Goal: Task Accomplishment & Management: Complete application form

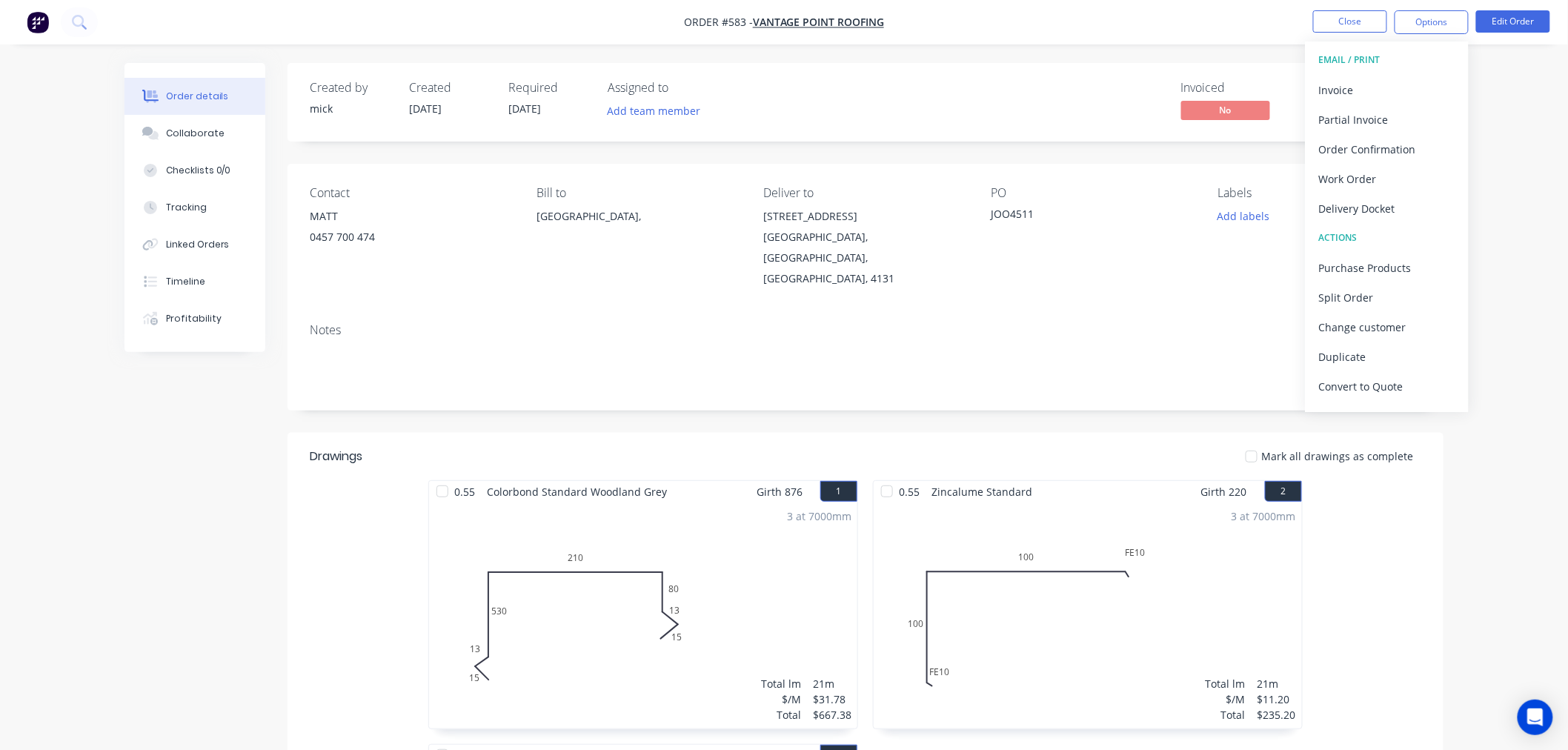
click at [20, 17] on nav "Order #583 - vantage point roofing Close Options EMAIL / PRINT Invoice Partial …" at bounding box center [784, 22] width 1568 height 45
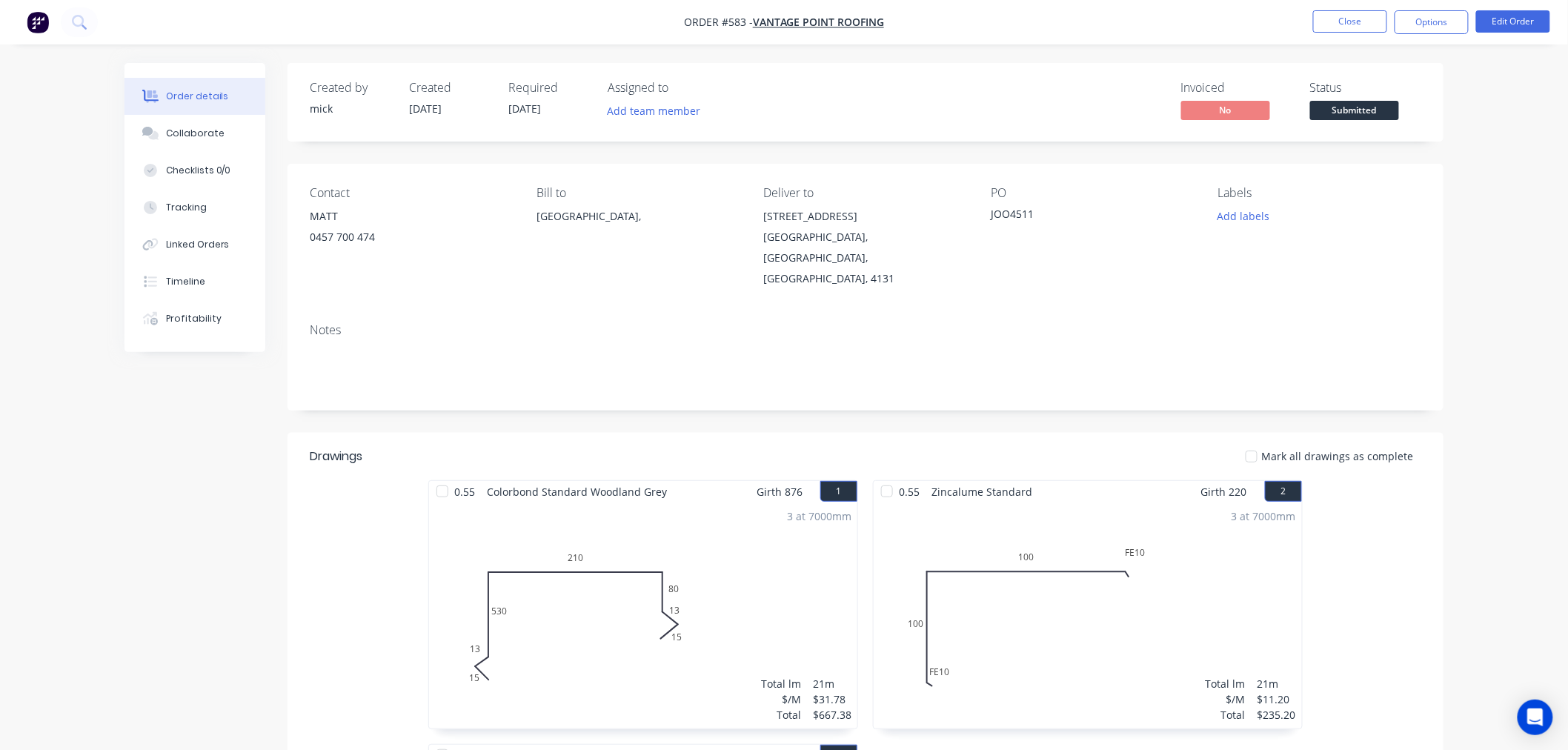
click at [39, 17] on img "button" at bounding box center [38, 22] width 22 height 22
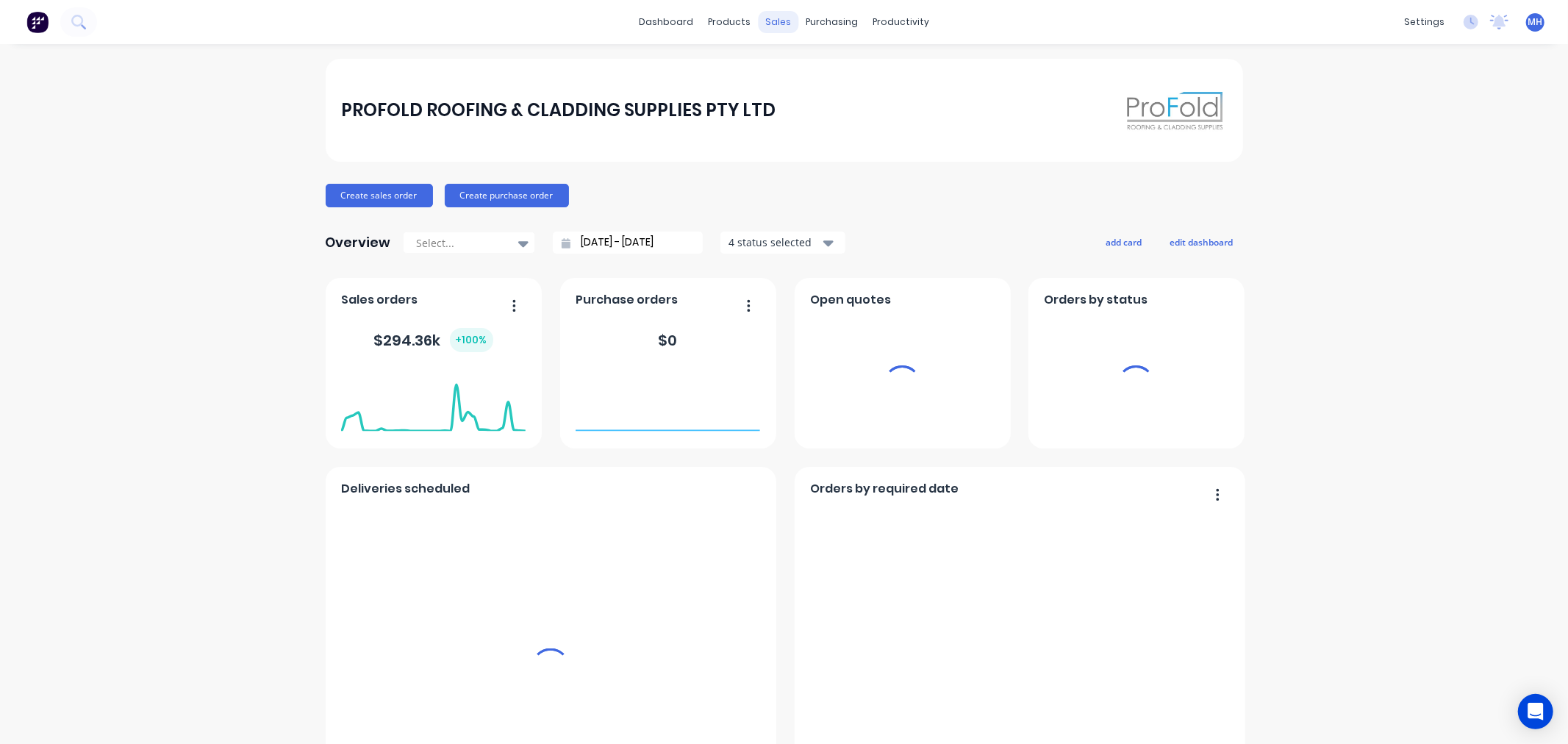
click at [765, 19] on div "sales" at bounding box center [778, 22] width 40 height 22
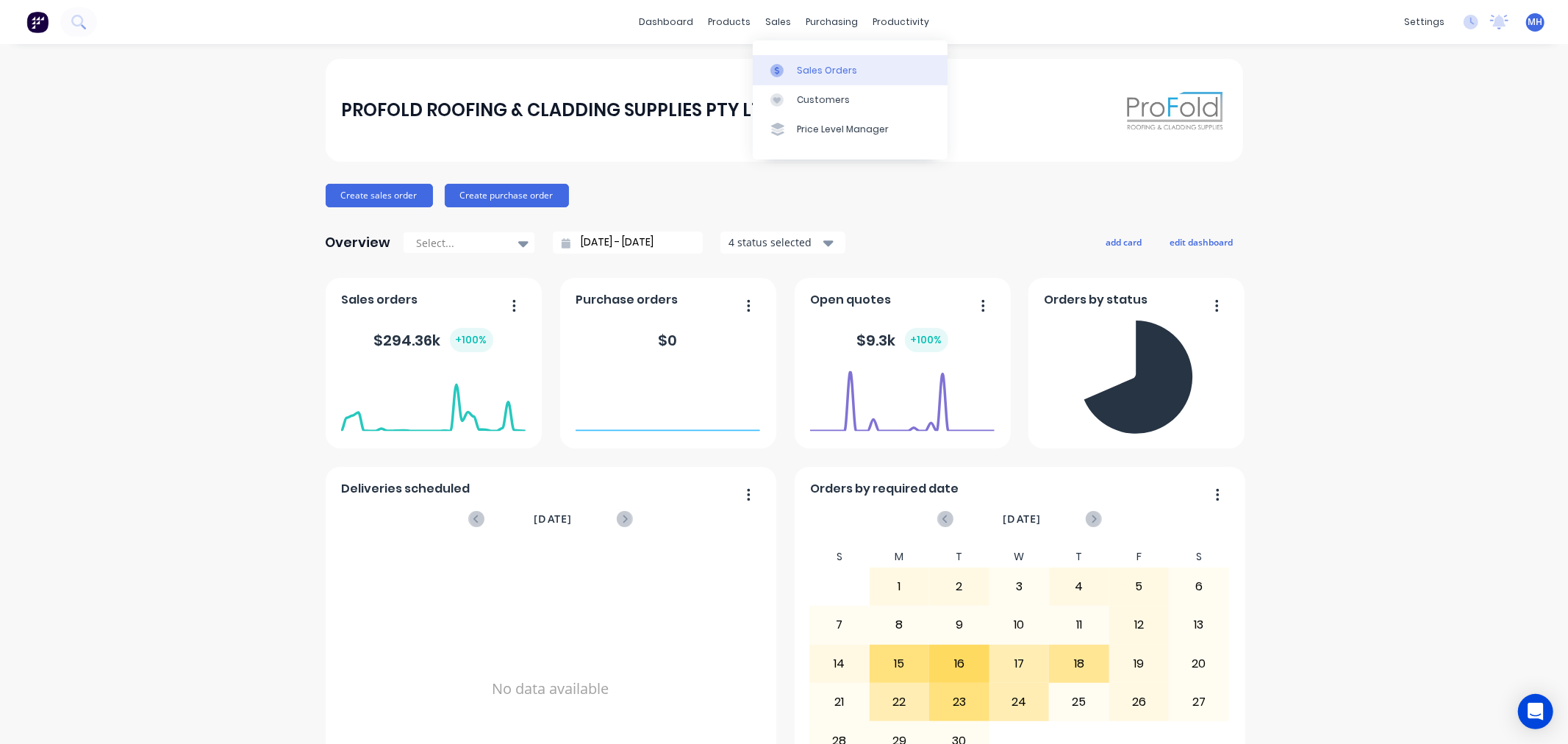
click at [796, 64] on div "Sales Orders" at bounding box center [826, 70] width 60 height 13
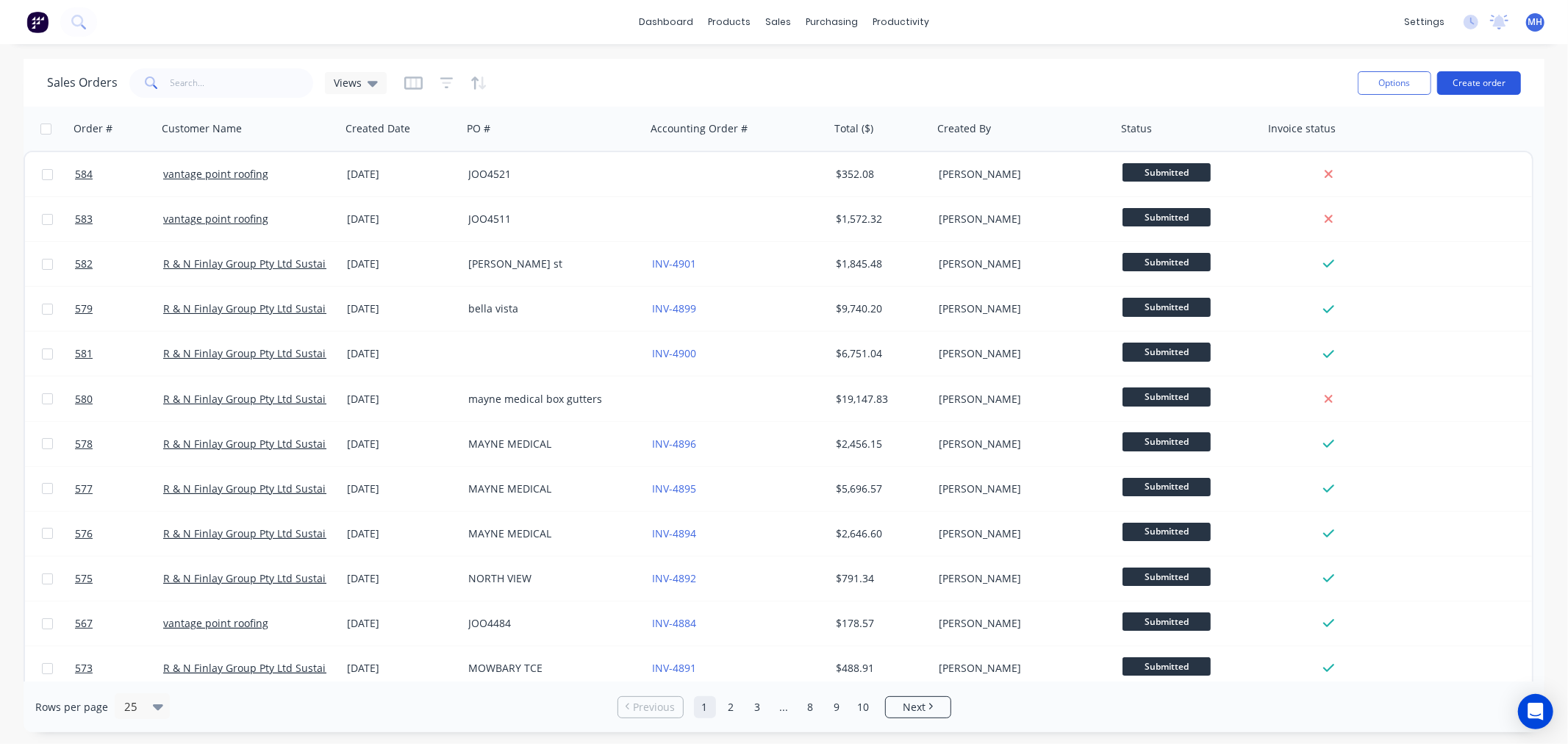
click at [1466, 88] on button "Create order" at bounding box center [1479, 83] width 84 height 23
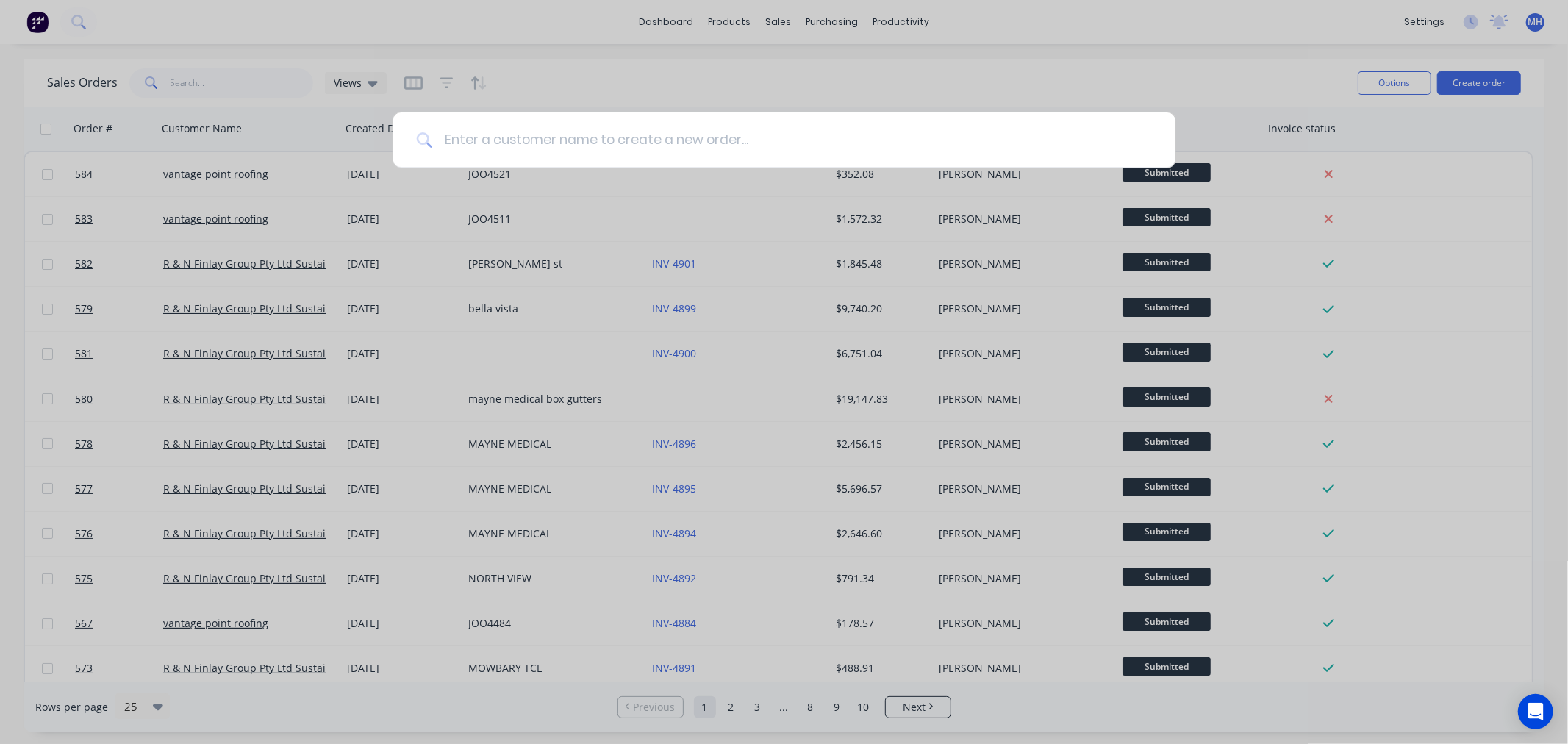
click at [670, 135] on input at bounding box center [792, 140] width 719 height 55
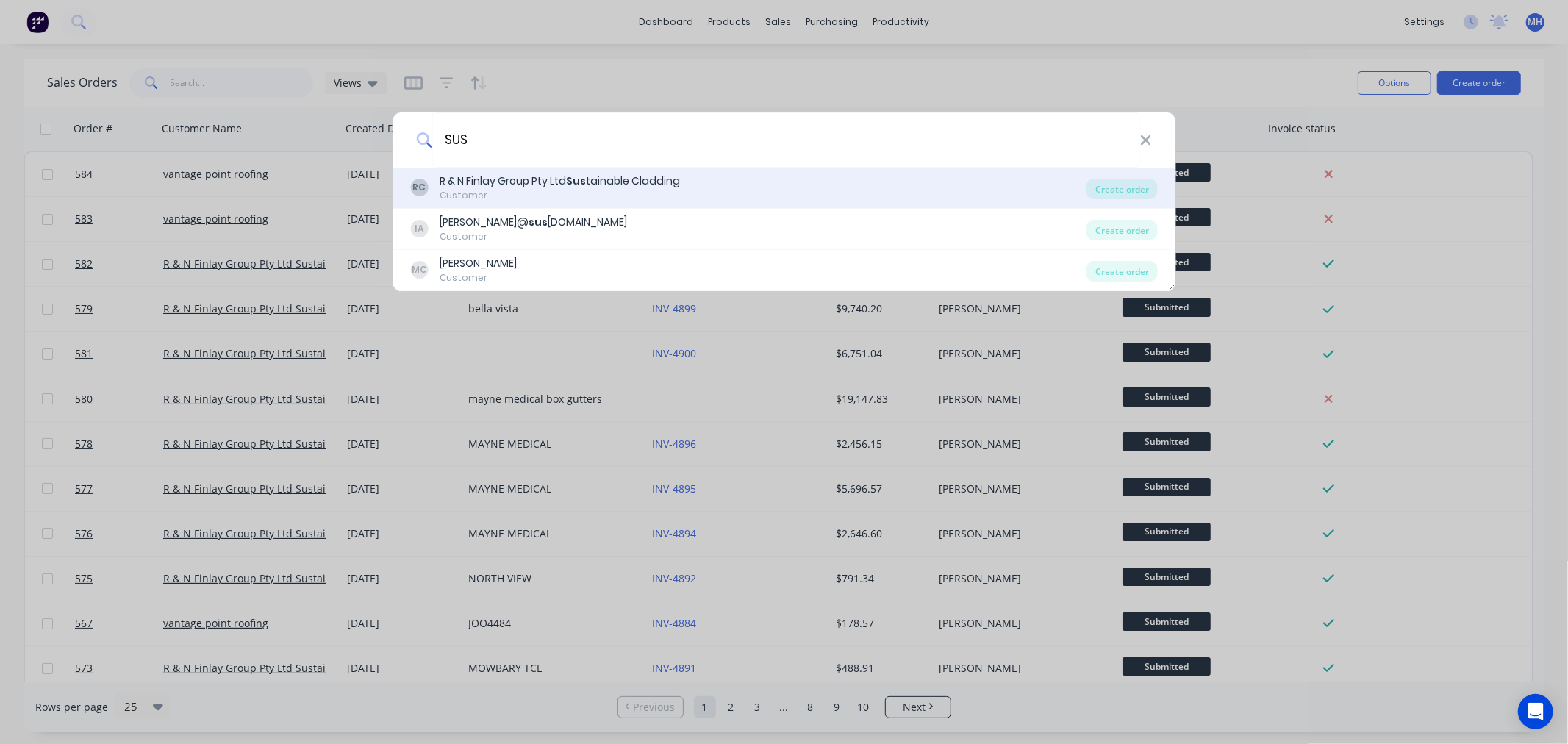
type input "SUS"
click at [656, 195] on div "Customer" at bounding box center [559, 195] width 240 height 13
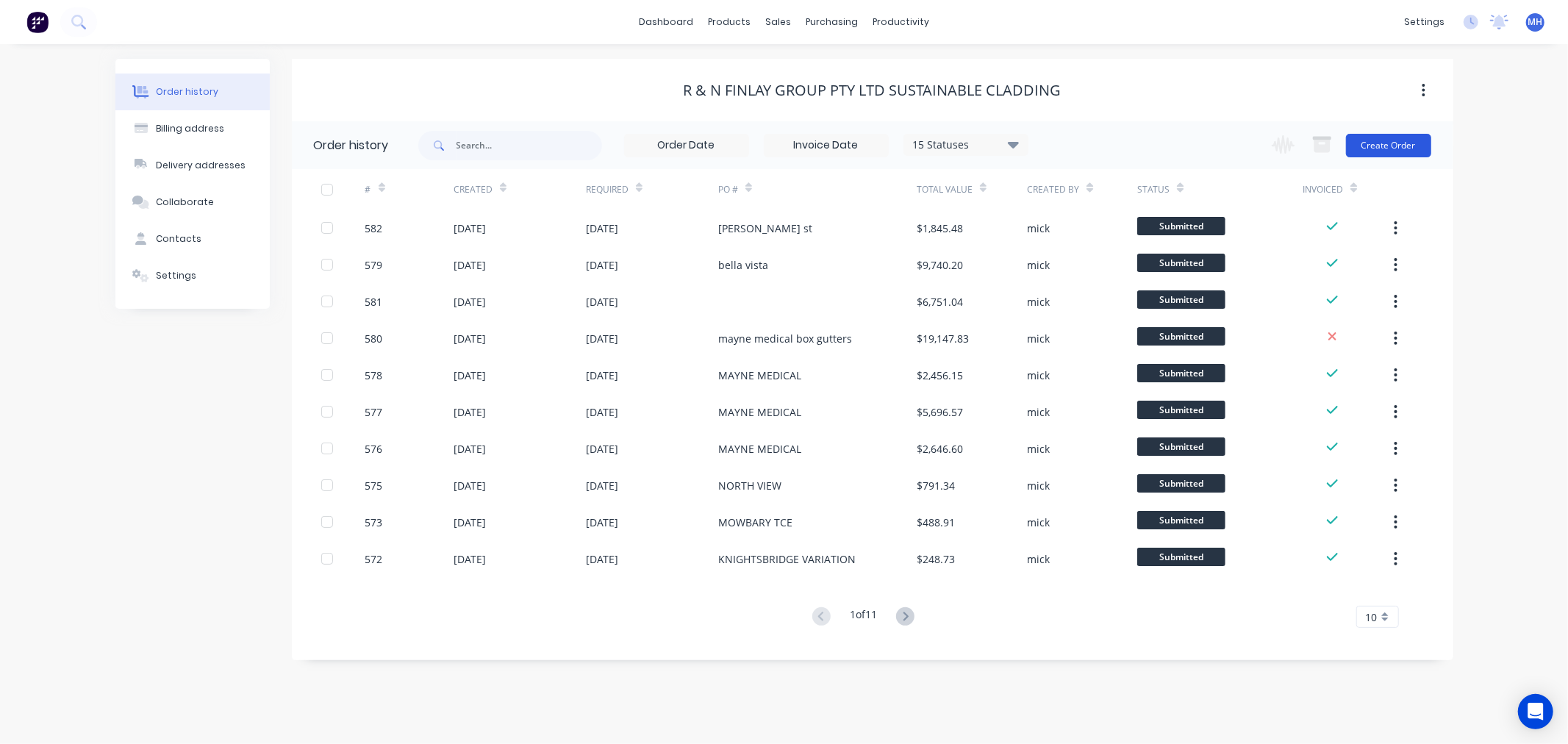
click at [1373, 142] on button "Create Order" at bounding box center [1388, 146] width 86 height 23
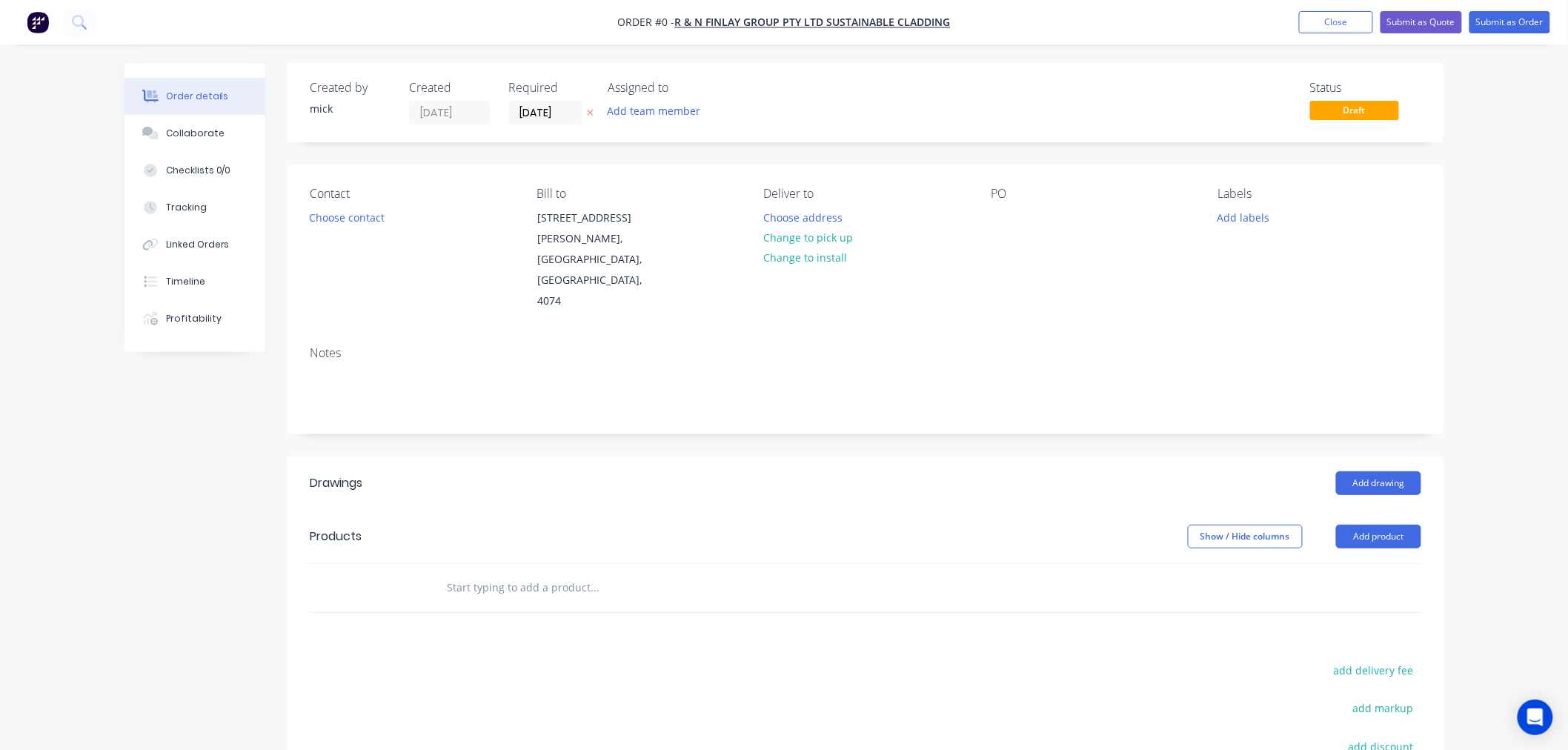
click at [989, 213] on div "Contact Choose contact [PERSON_NAME] to [STREET_ADDRESS][PERSON_NAME] Deliver t…" at bounding box center [866, 249] width 1156 height 169
click at [1002, 213] on div at bounding box center [1002, 217] width 24 height 21
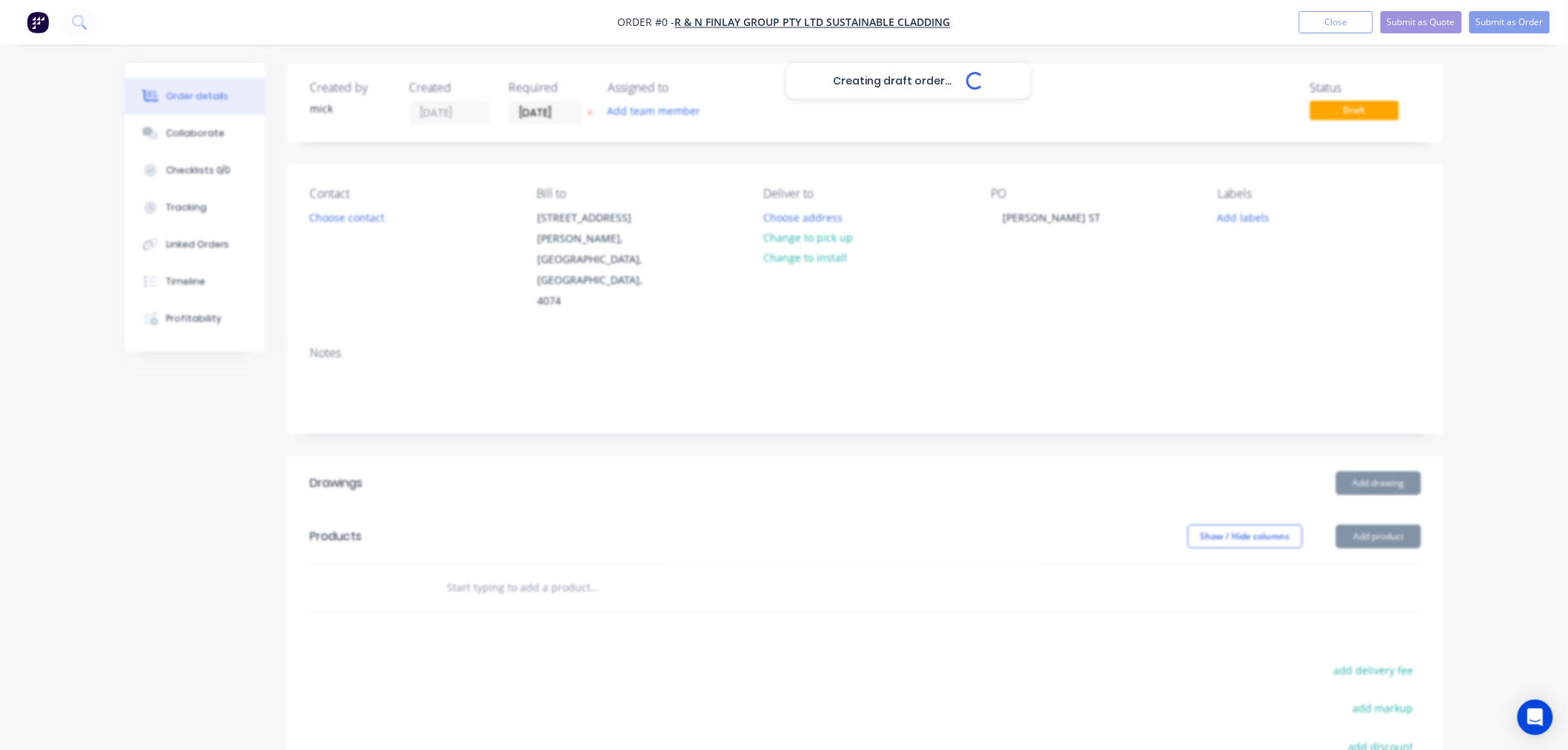
click at [1391, 418] on div "Creating draft order... Loading... Order details Collaborate Checklists 0/0 Tra…" at bounding box center [784, 526] width 1348 height 928
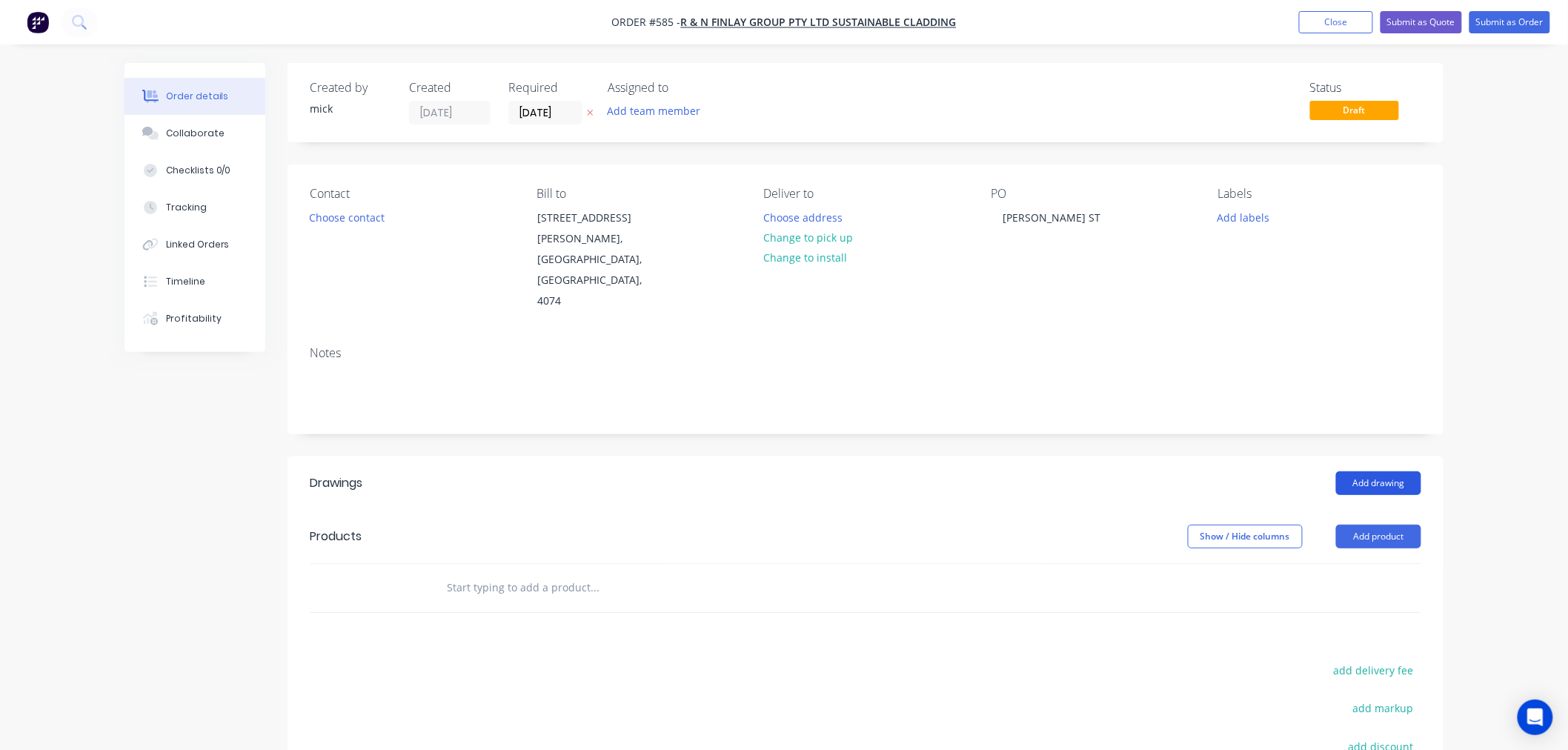
click at [1399, 471] on button "Add drawing" at bounding box center [1378, 483] width 85 height 24
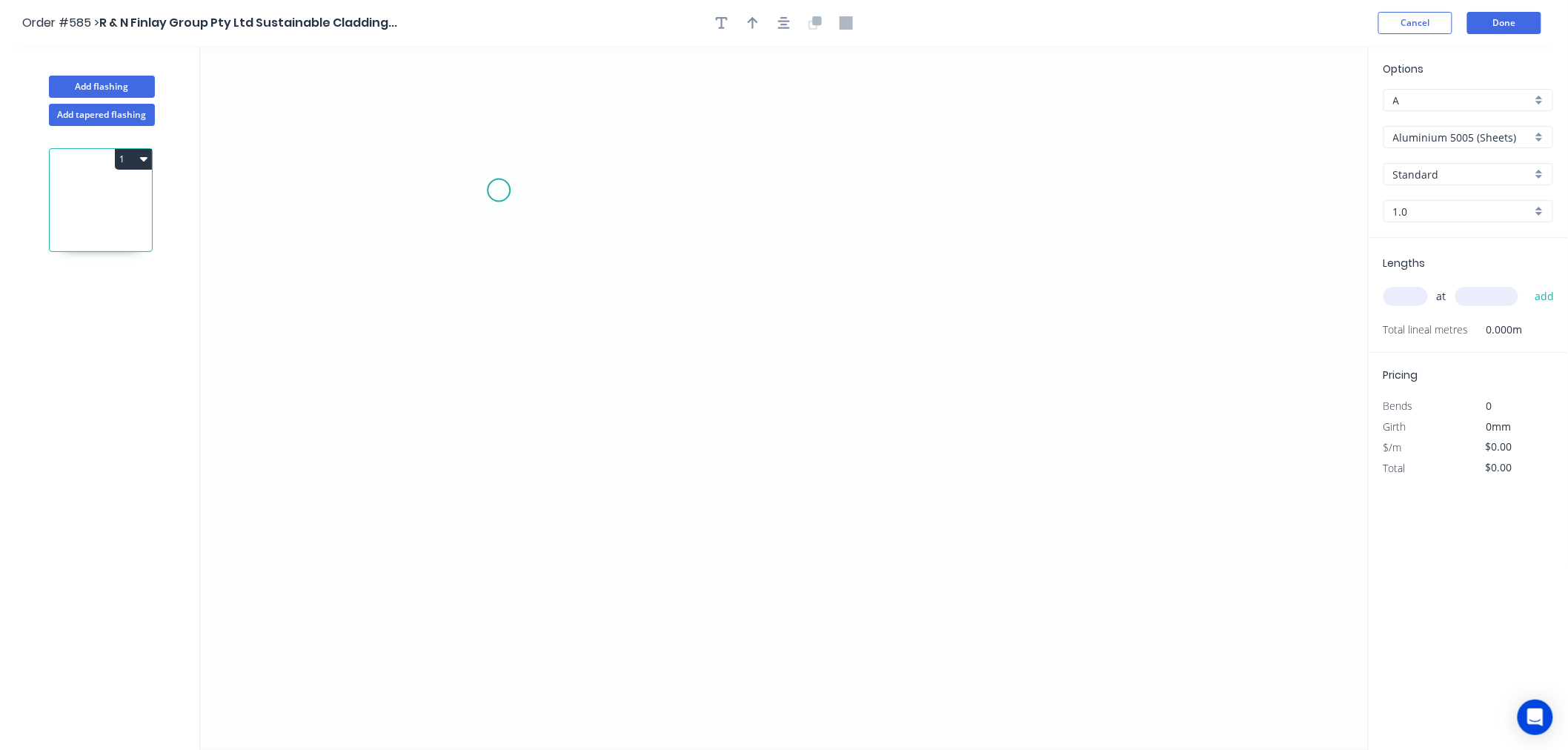
click at [499, 189] on icon "0" at bounding box center [784, 399] width 1168 height 704
click at [499, 450] on icon "0" at bounding box center [784, 399] width 1168 height 704
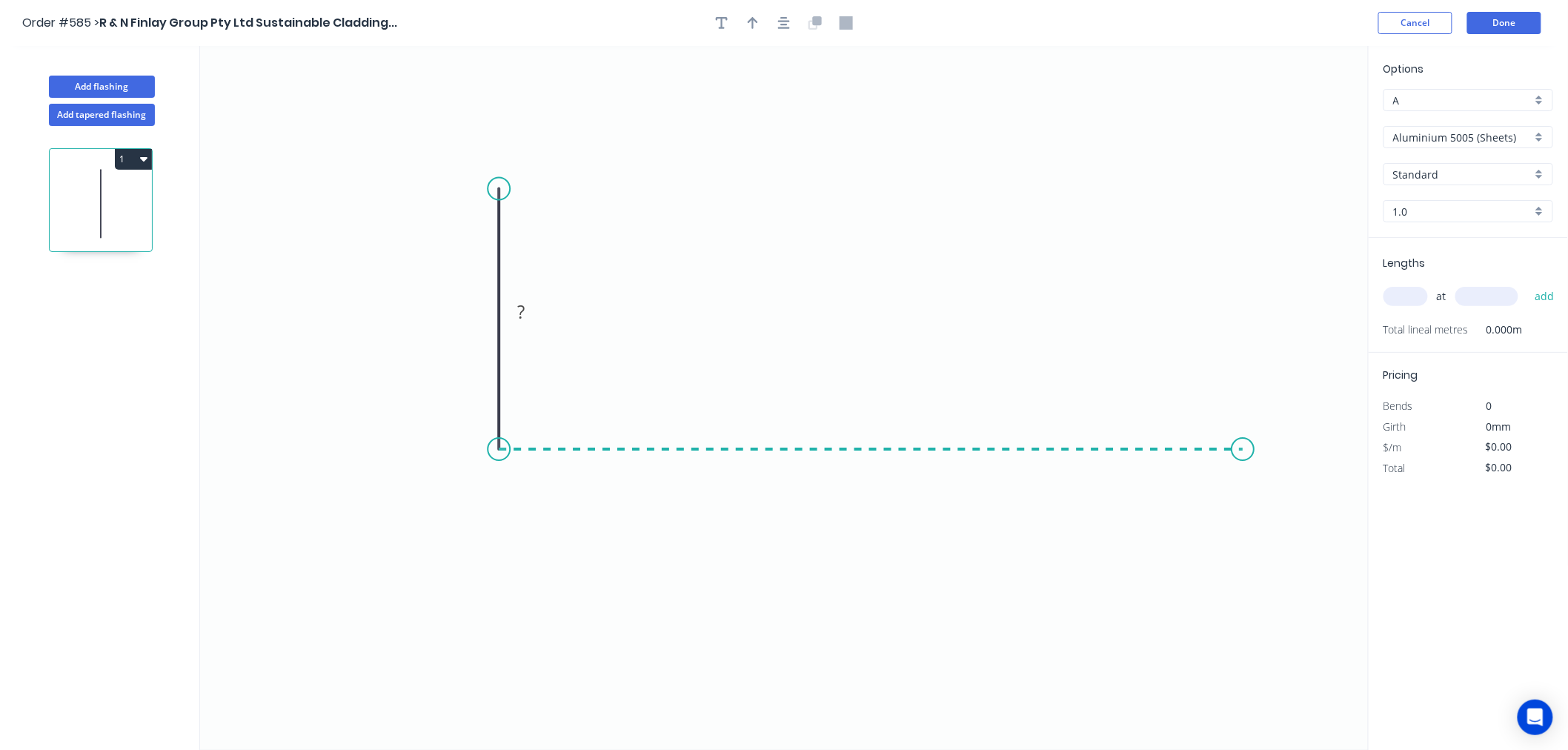
click at [1243, 439] on icon "0 ?" at bounding box center [784, 399] width 1168 height 704
click at [1243, 431] on icon at bounding box center [1243, 439] width 0 height 20
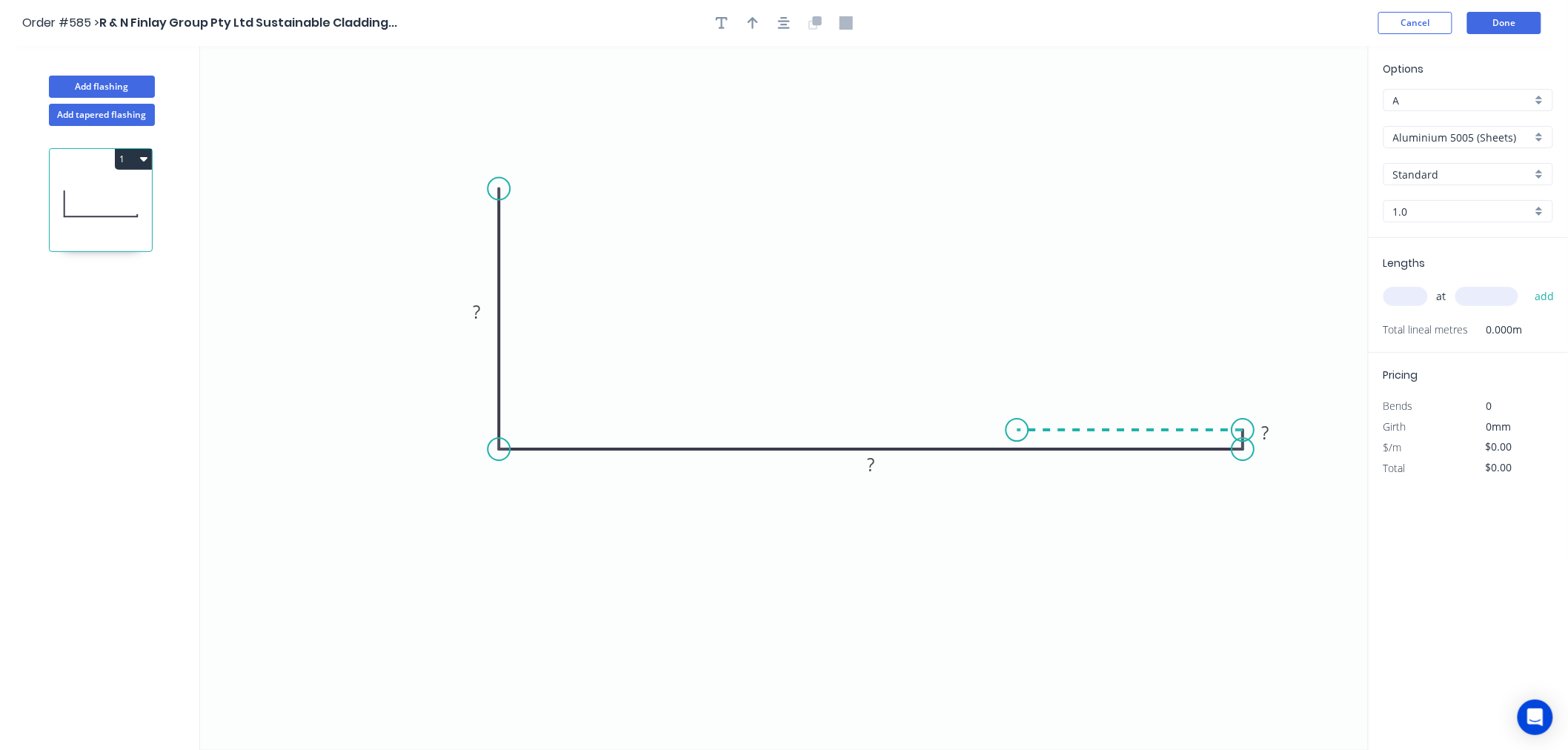
click at [1017, 436] on icon "0 ? ? ?" at bounding box center [784, 399] width 1168 height 704
click at [1011, 260] on icon "0 ? ? ? ?" at bounding box center [784, 399] width 1168 height 704
click at [1011, 260] on circle at bounding box center [1017, 260] width 22 height 22
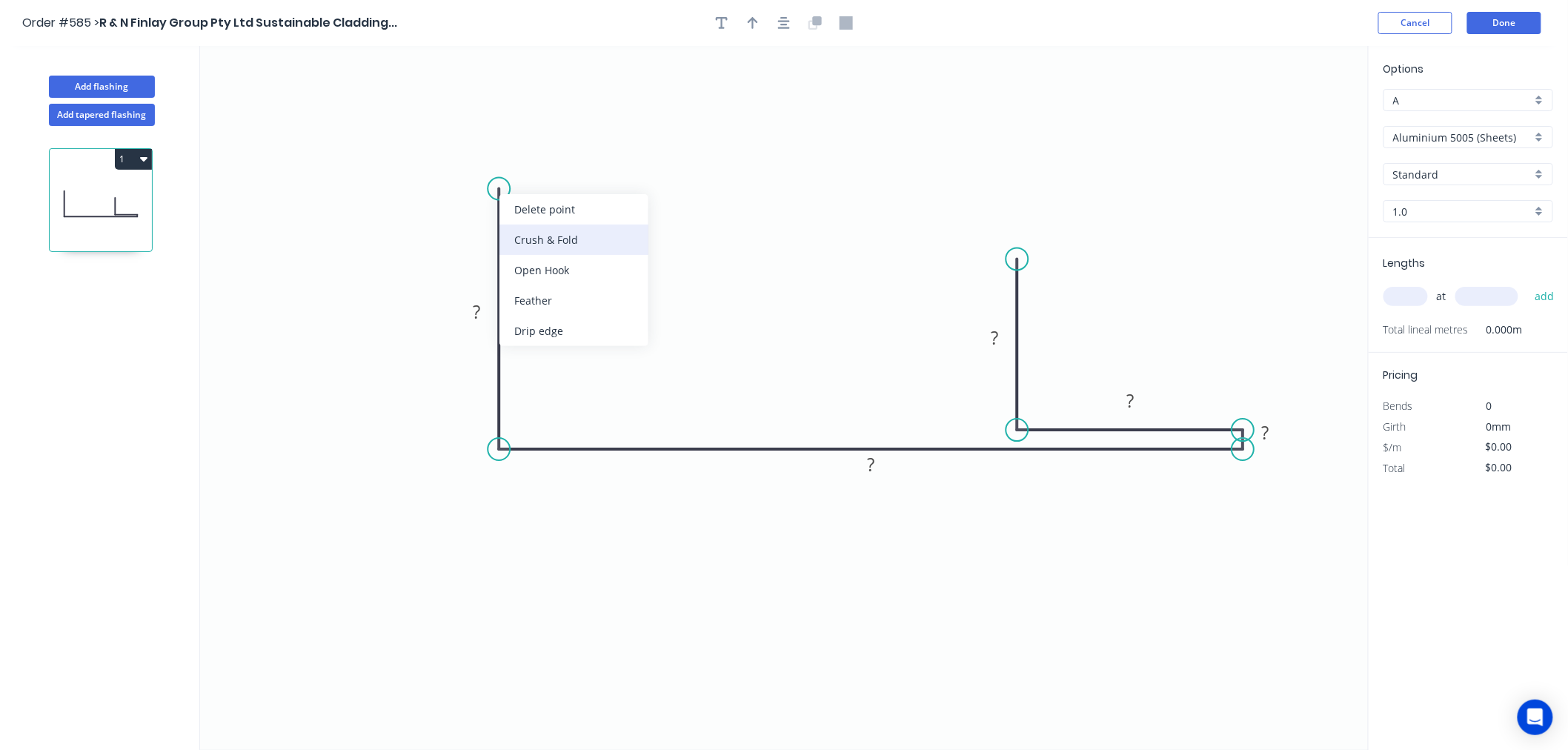
click at [576, 240] on div "Crush & Fold" at bounding box center [574, 239] width 149 height 31
click at [487, 316] on rect at bounding box center [477, 313] width 30 height 20
click at [887, 457] on rect at bounding box center [870, 465] width 48 height 30
click at [889, 468] on rect at bounding box center [873, 465] width 48 height 30
click at [883, 469] on rect at bounding box center [873, 465] width 30 height 20
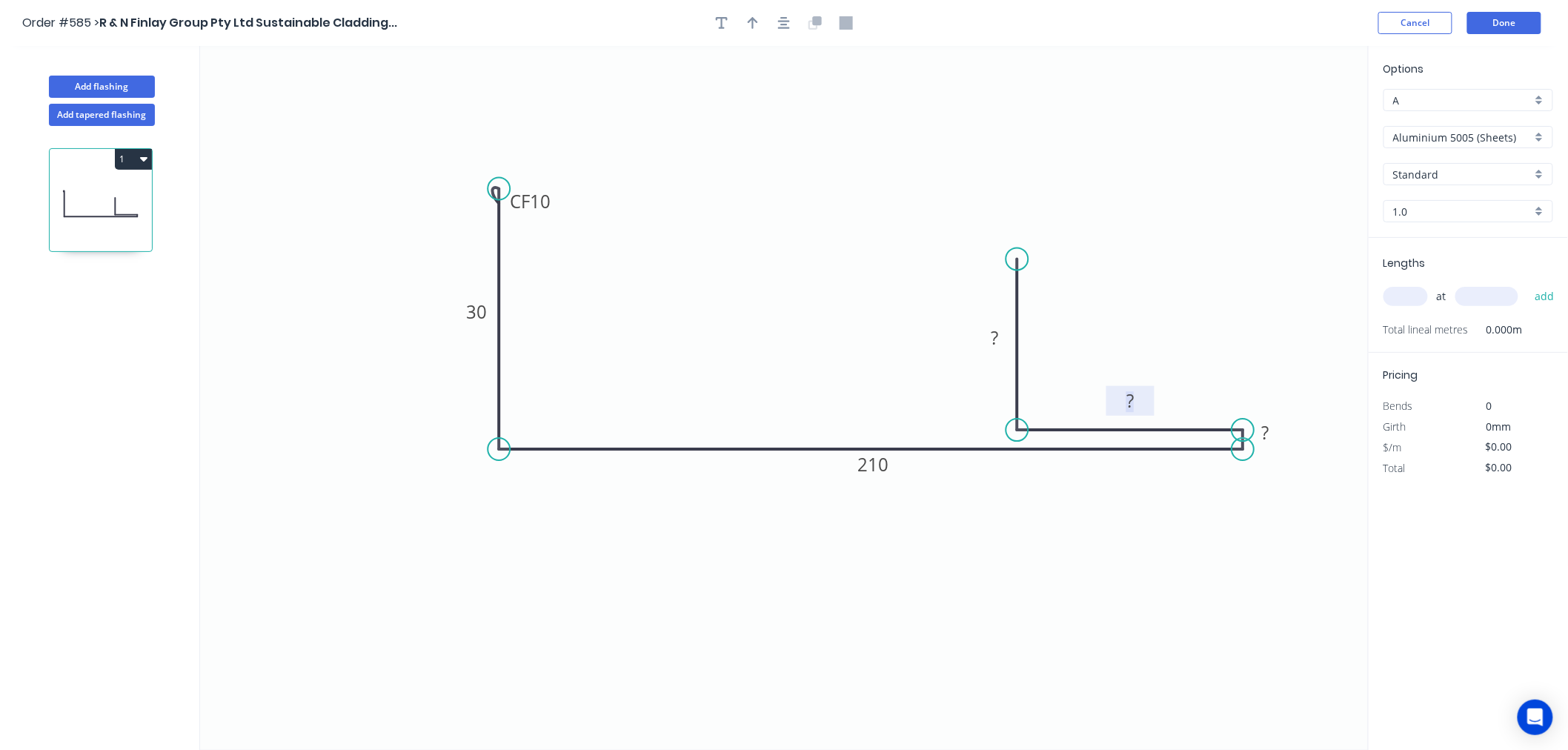
click at [1142, 405] on rect at bounding box center [1130, 402] width 30 height 20
click at [997, 333] on tspan "?" at bounding box center [994, 337] width 7 height 24
click at [1305, 452] on div "Hide measurement" at bounding box center [1353, 452] width 149 height 31
click at [776, 27] on button "button" at bounding box center [784, 23] width 22 height 22
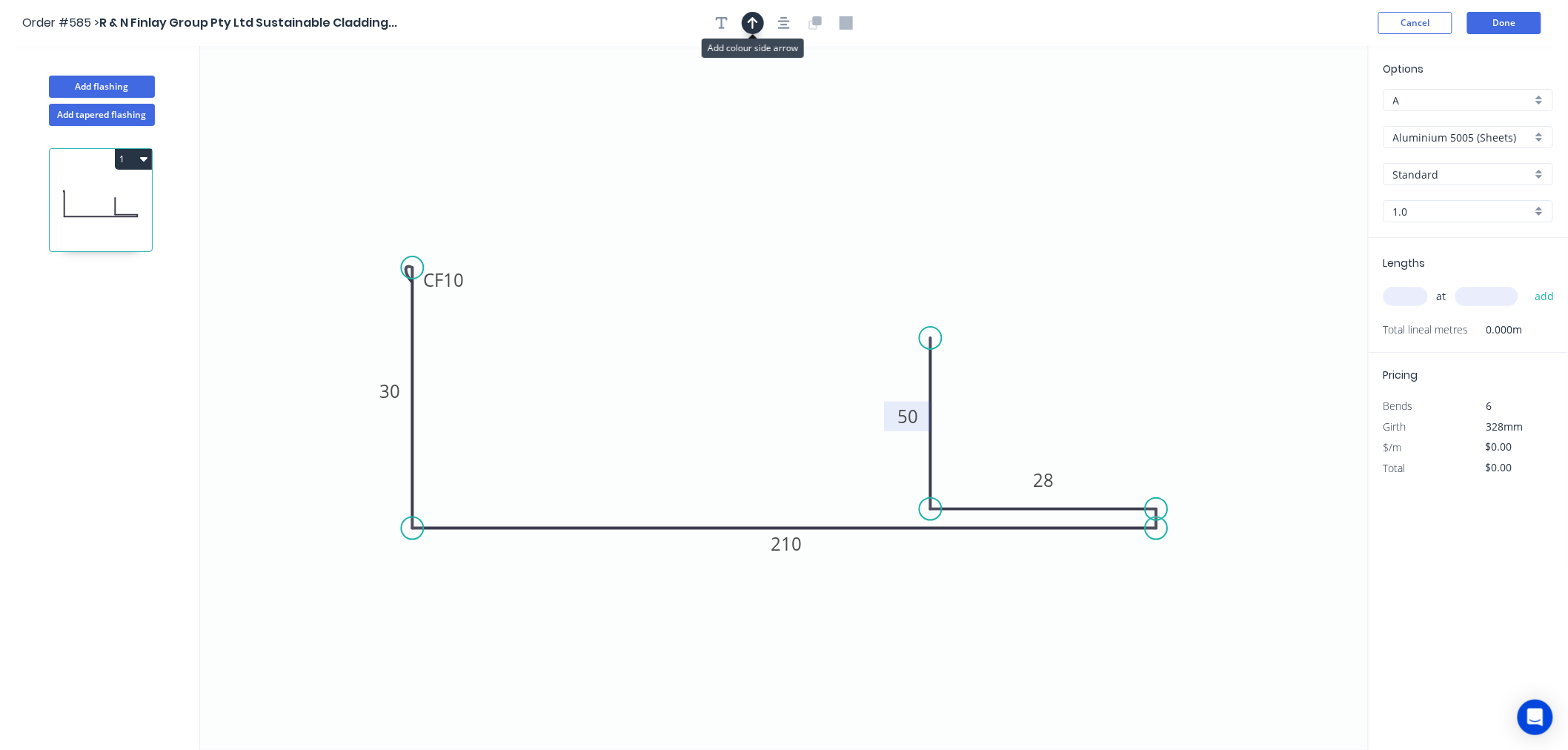
click at [753, 28] on icon "button" at bounding box center [752, 23] width 10 height 13
drag, startPoint x: 1292, startPoint y: 118, endPoint x: 1018, endPoint y: 526, distance: 491.5
click at [750, 27] on icon "button" at bounding box center [753, 23] width 11 height 14
click at [750, 27] on icon "button" at bounding box center [752, 23] width 10 height 13
drag, startPoint x: 1292, startPoint y: 116, endPoint x: 956, endPoint y: 627, distance: 611.6
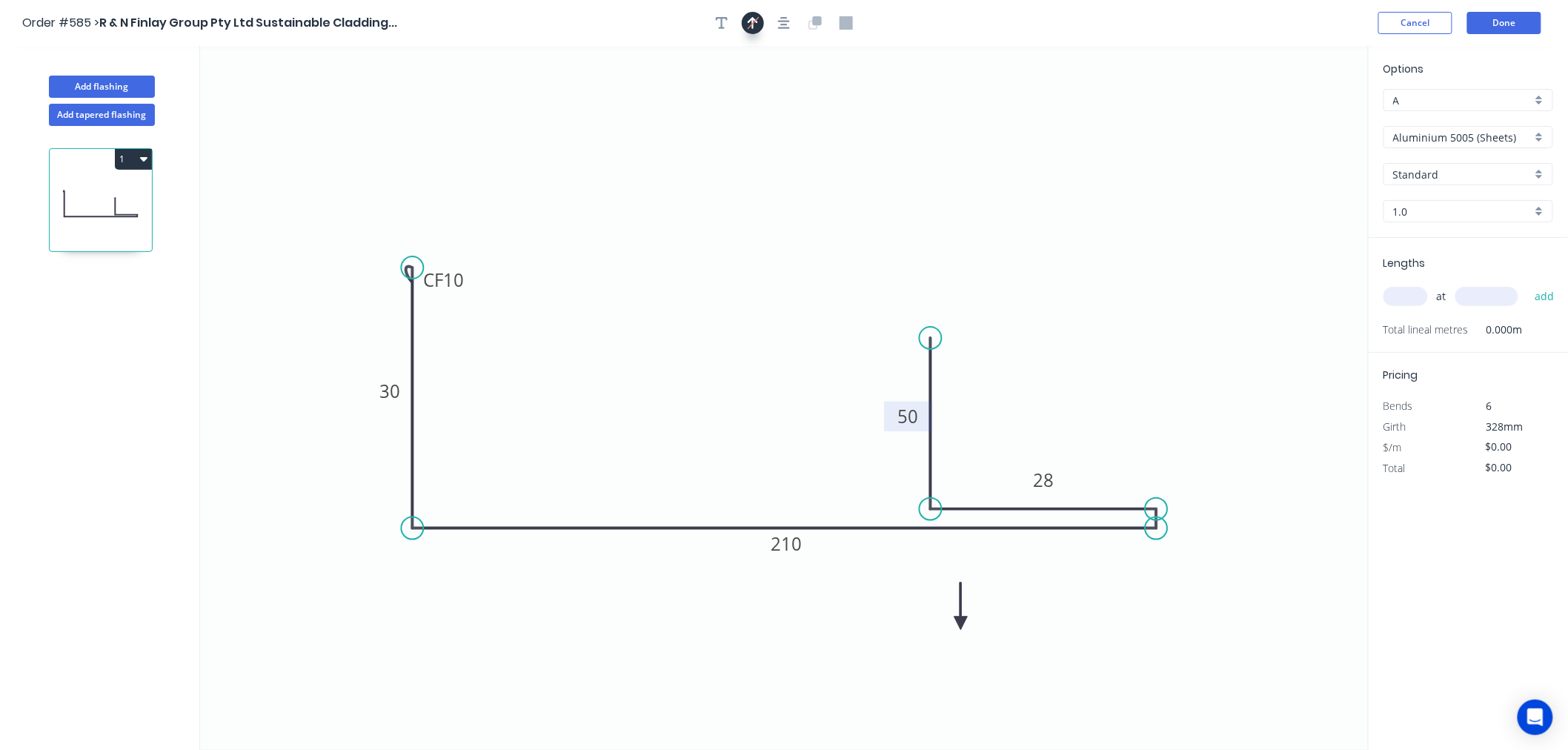
click at [956, 627] on icon at bounding box center [960, 606] width 13 height 47
click at [956, 623] on icon at bounding box center [956, 609] width 13 height 47
click at [956, 623] on icon at bounding box center [956, 609] width 13 height 47
click at [956, 623] on icon at bounding box center [968, 610] width 43 height 43
click at [956, 620] on icon at bounding box center [973, 621] width 47 height 13
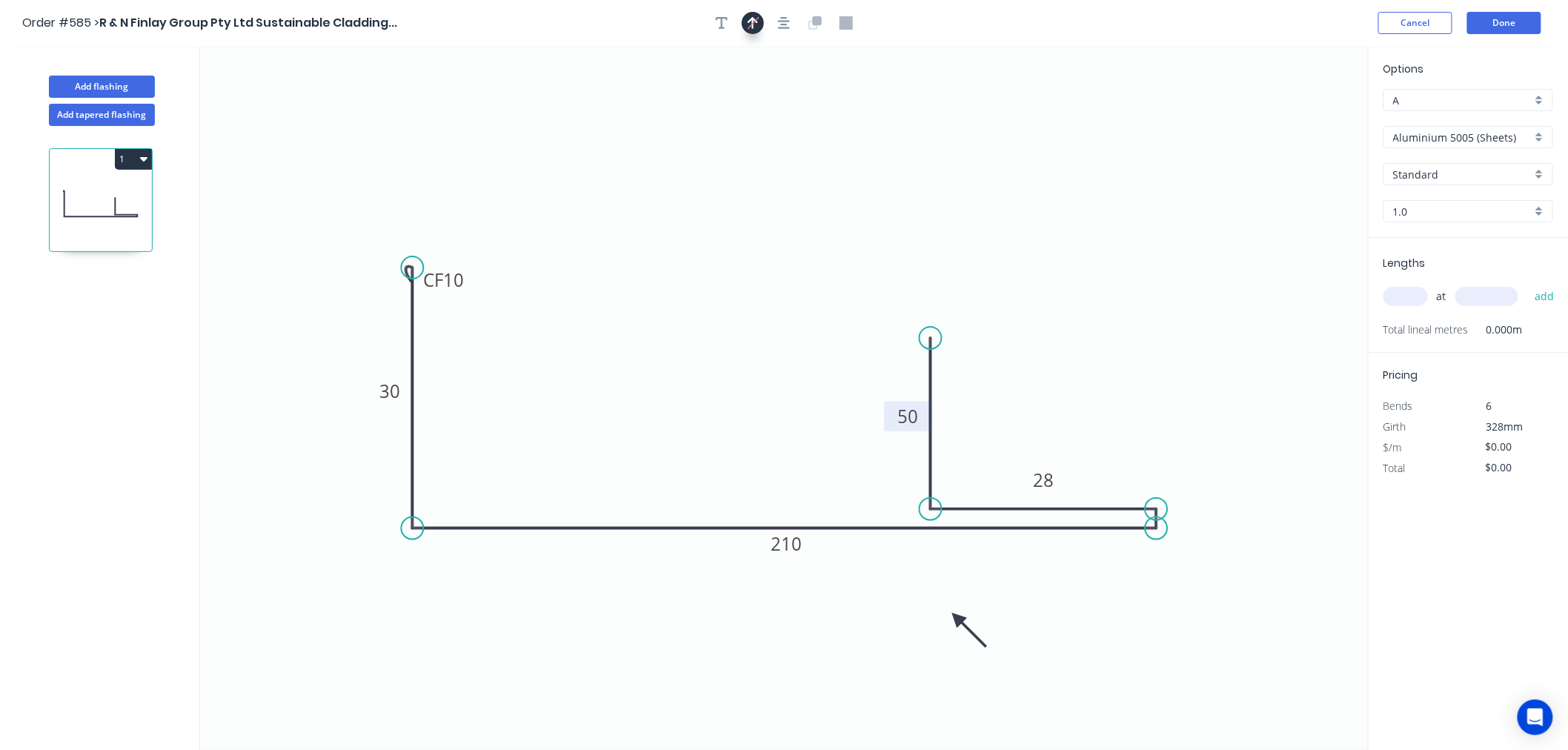
click at [957, 619] on icon at bounding box center [969, 630] width 43 height 43
click at [958, 613] on icon "0 CF 10 30 210 28 50" at bounding box center [784, 399] width 1168 height 704
click at [958, 613] on icon "0 CF 10 30 210 28 50" at bounding box center [784, 399] width 1168 height 704
click at [958, 617] on icon at bounding box center [969, 630] width 43 height 43
click at [1438, 143] on input "Aluminium 5005 (Sheets)" at bounding box center [1462, 137] width 139 height 16
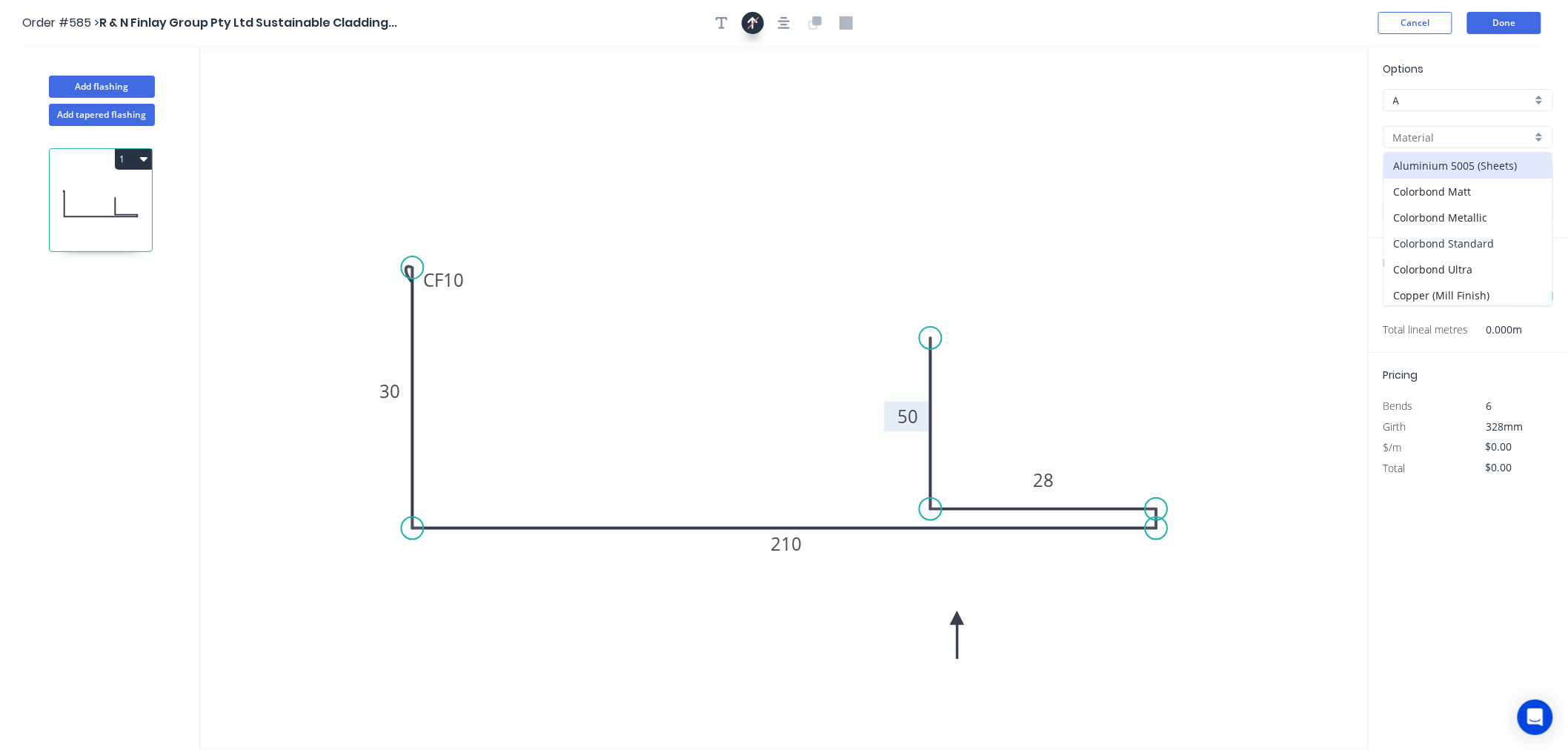
click at [1467, 249] on div "Colorbond Standard" at bounding box center [1468, 243] width 169 height 26
type input "Colorbond Standard"
type input "Basalt"
type input "0.55"
type input "$20.47"
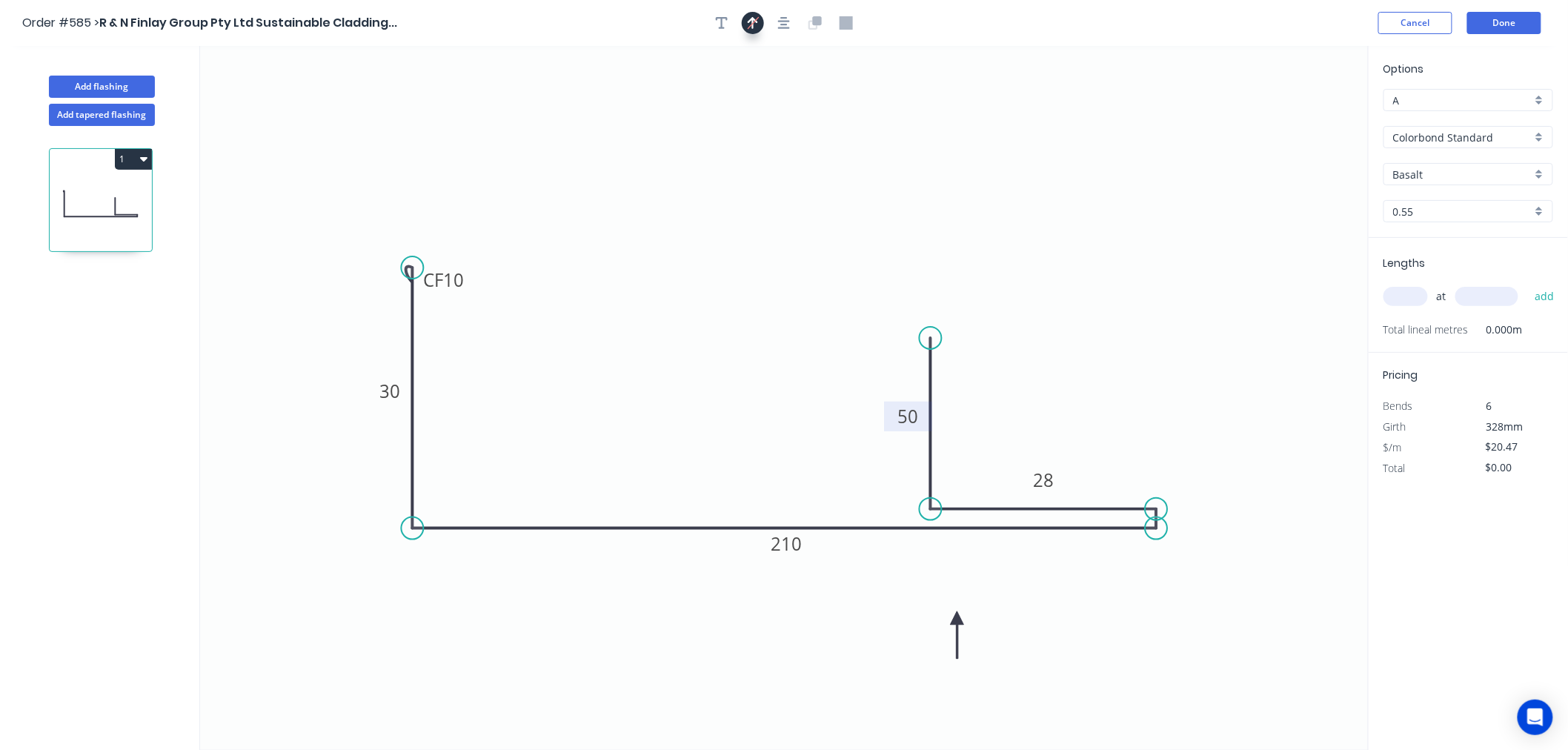
click at [1415, 167] on input "Basalt" at bounding box center [1462, 175] width 139 height 16
click at [1422, 271] on div "Dune" at bounding box center [1468, 275] width 169 height 26
type input "Dune"
click at [1410, 291] on input "text" at bounding box center [1405, 297] width 45 height 20
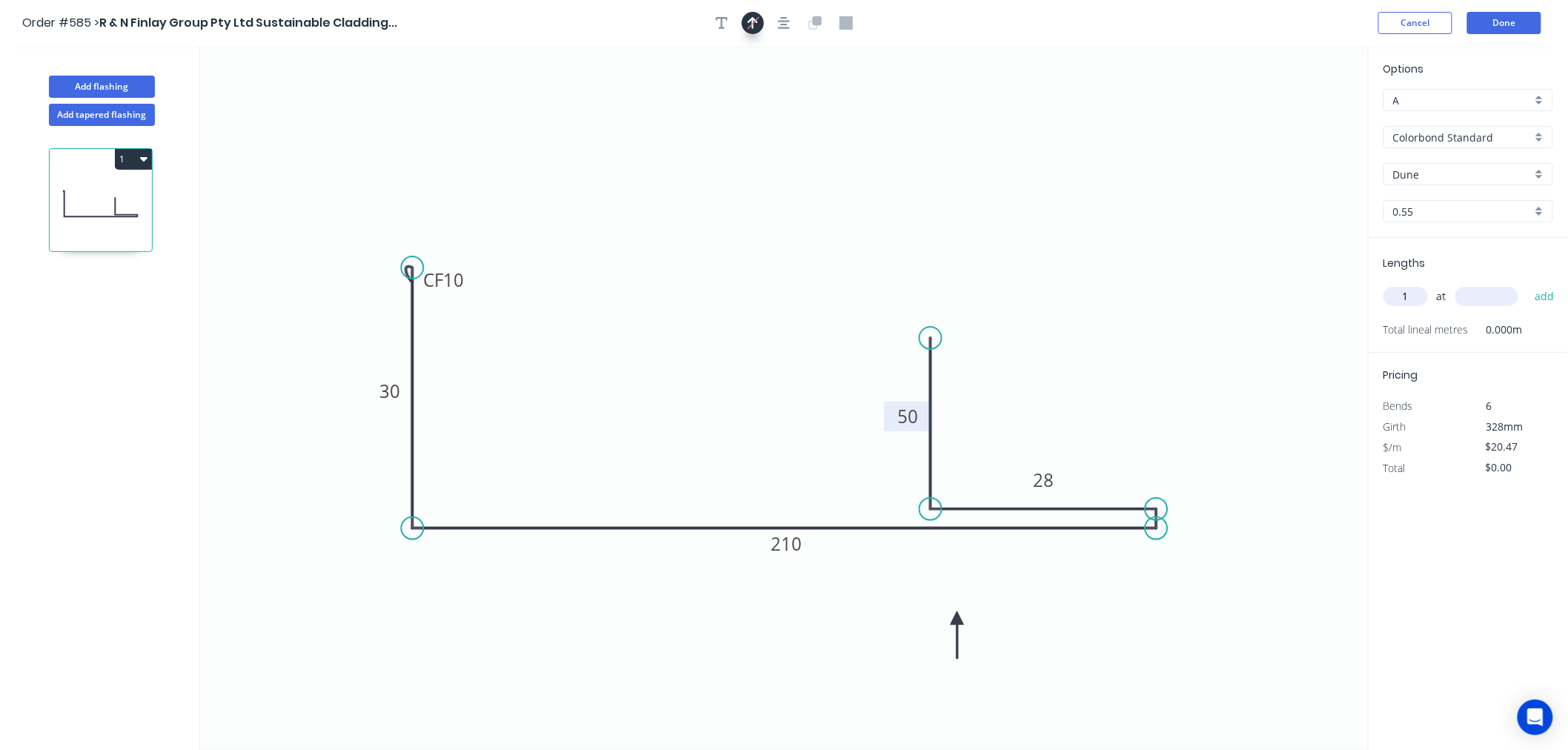
type input "1"
type input "6100"
click at [1527, 284] on button "add" at bounding box center [1544, 297] width 34 height 25
type input "$124.87"
type input "1"
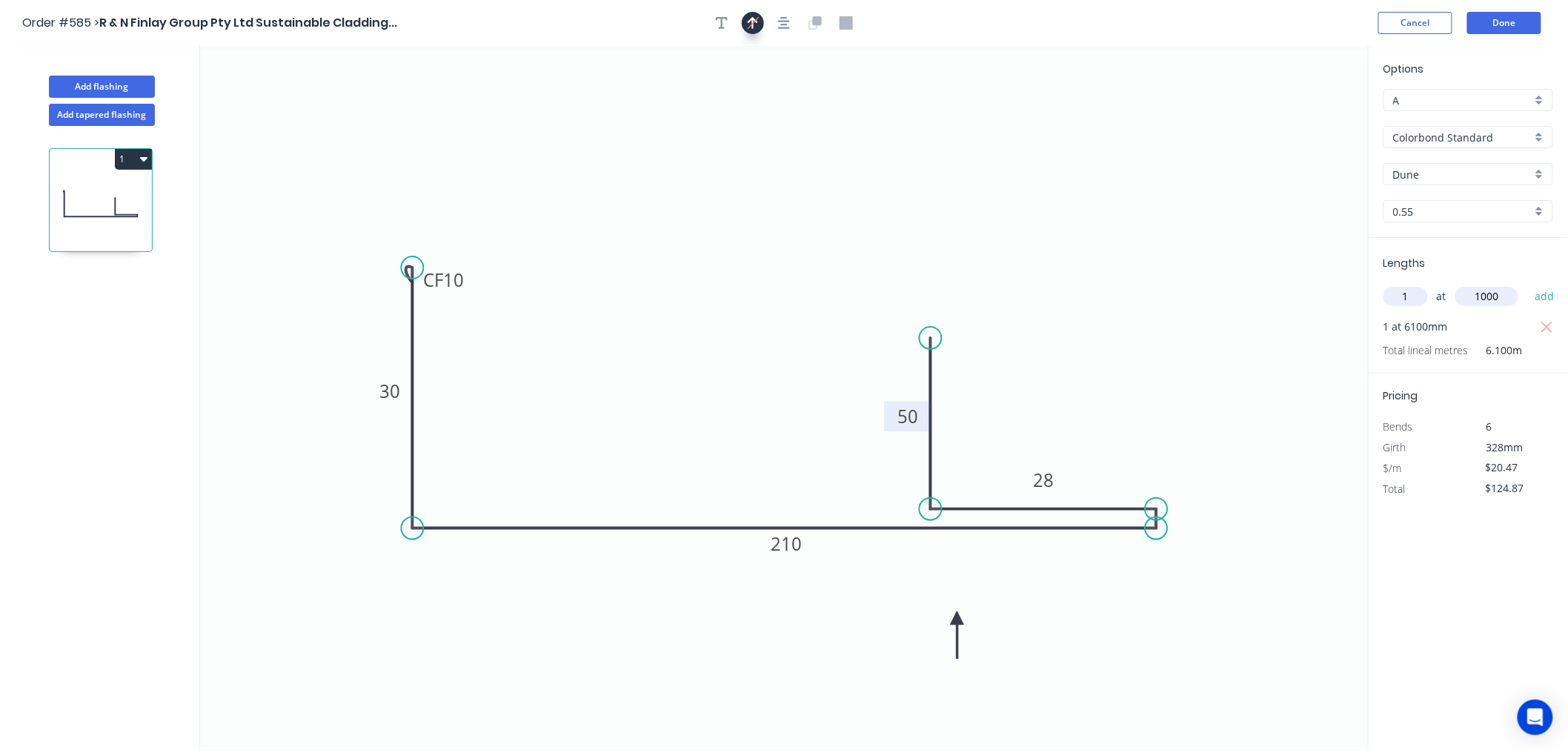
type input "1000"
click at [1527, 284] on button "add" at bounding box center [1544, 297] width 34 height 25
type input "$145.34"
click at [1499, 22] on button "Done" at bounding box center [1504, 23] width 74 height 22
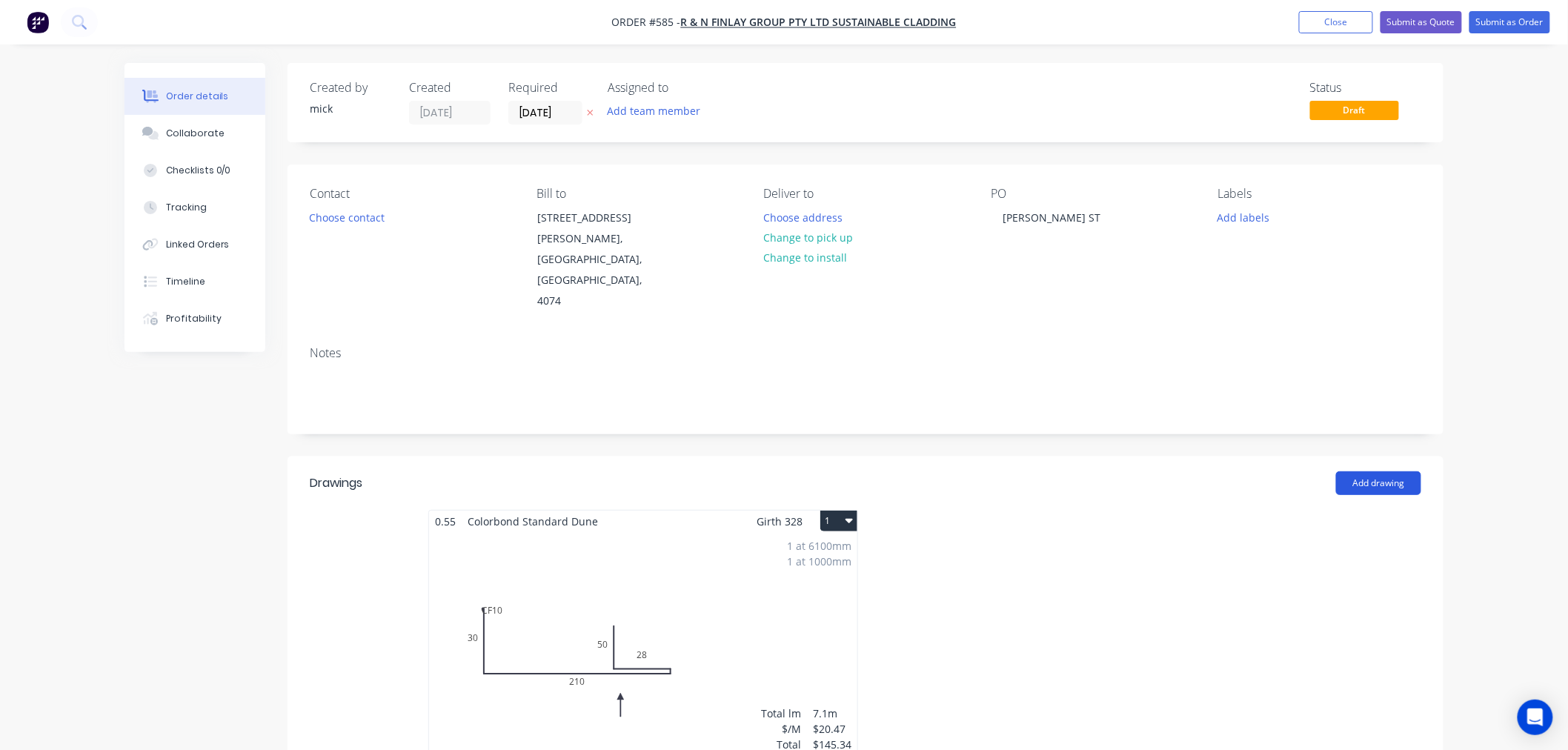
click at [1367, 471] on button "Add drawing" at bounding box center [1378, 483] width 85 height 24
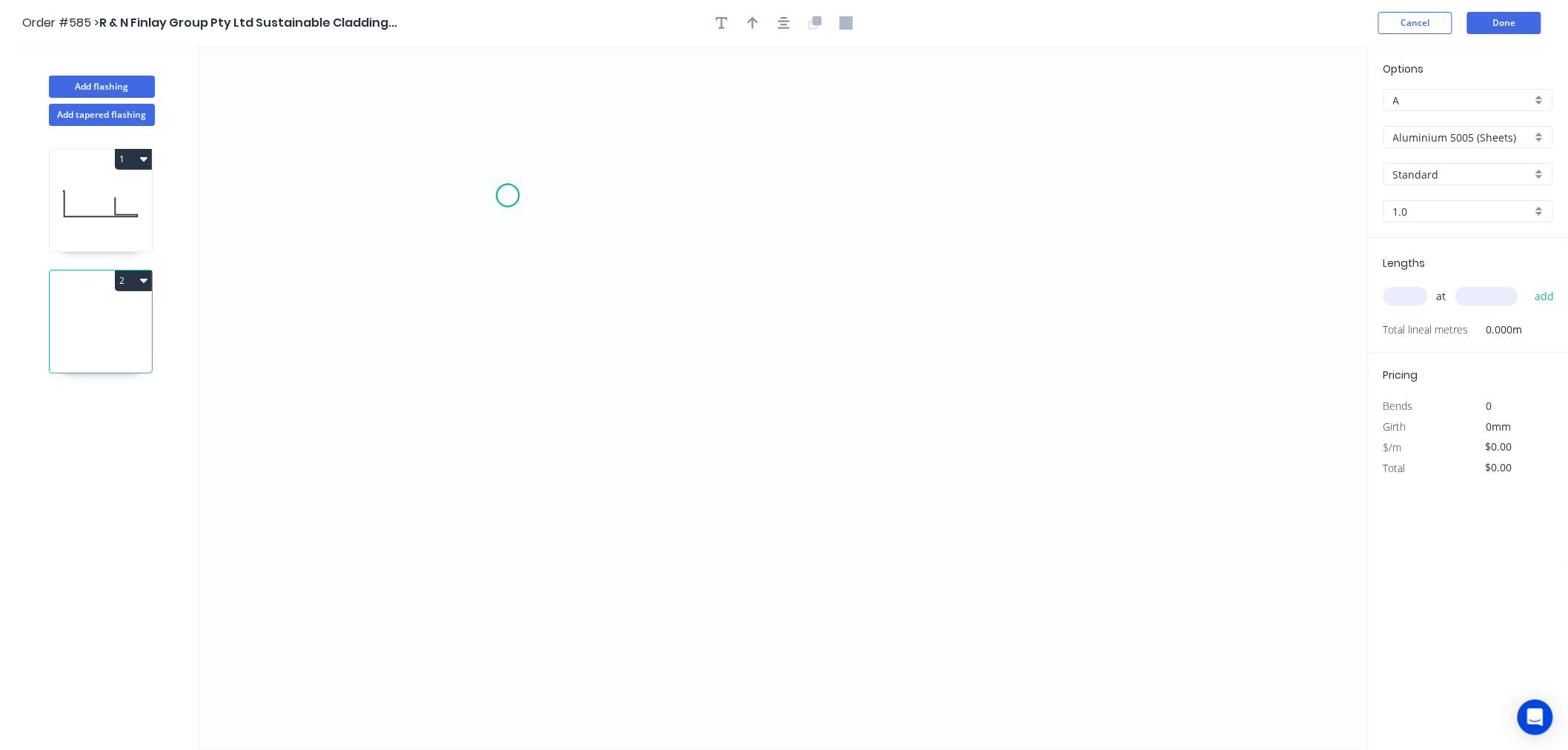
click at [507, 195] on icon "0" at bounding box center [784, 399] width 1168 height 704
click at [500, 468] on icon "0" at bounding box center [784, 399] width 1168 height 704
click at [808, 471] on icon "0 ?" at bounding box center [784, 399] width 1168 height 704
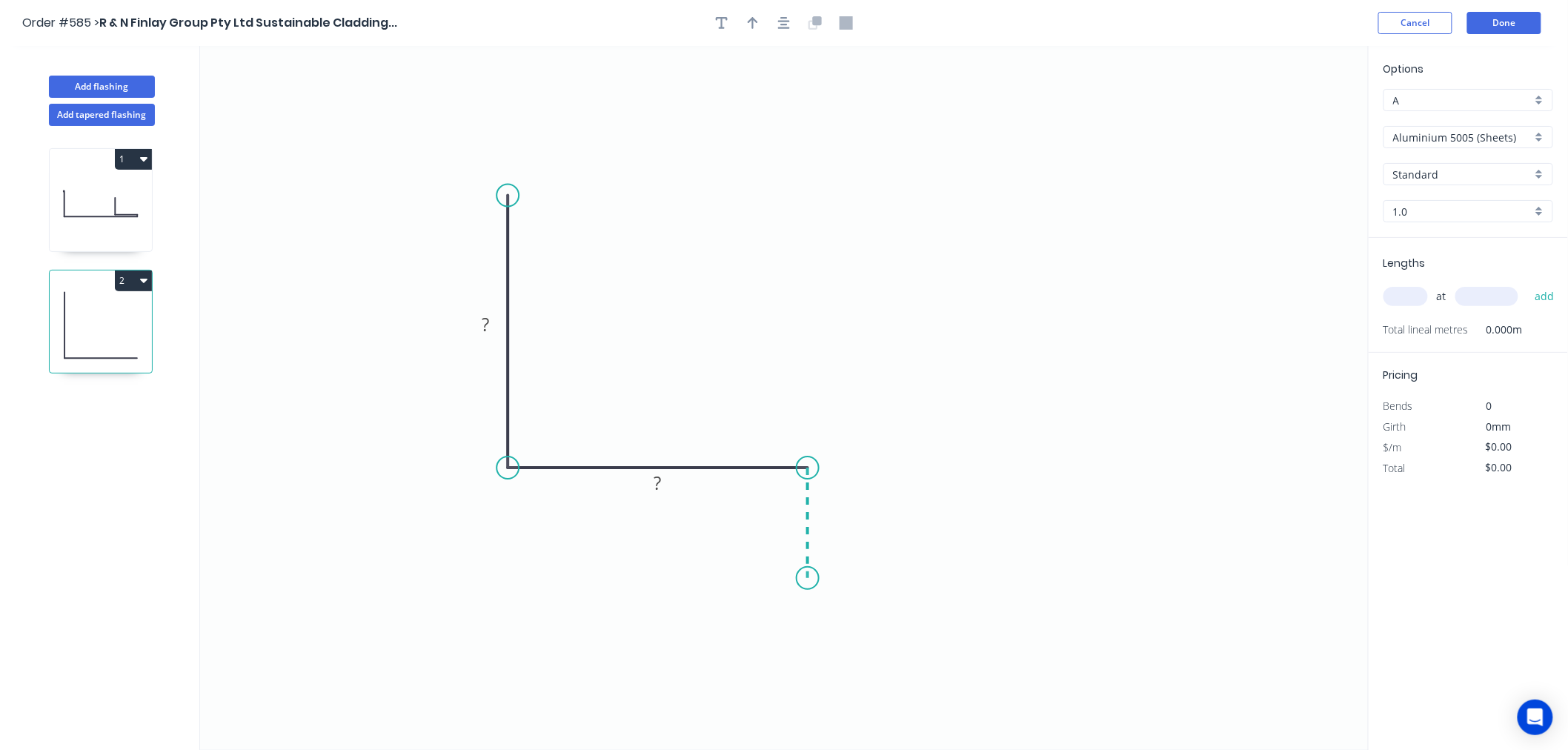
click at [804, 579] on icon "0 ? ?" at bounding box center [784, 399] width 1168 height 704
click at [804, 579] on circle at bounding box center [808, 578] width 22 height 22
click at [487, 325] on tspan "?" at bounding box center [485, 324] width 7 height 24
click at [1527, 138] on input "Aluminium 5005 (Sheets)" at bounding box center [1462, 137] width 139 height 16
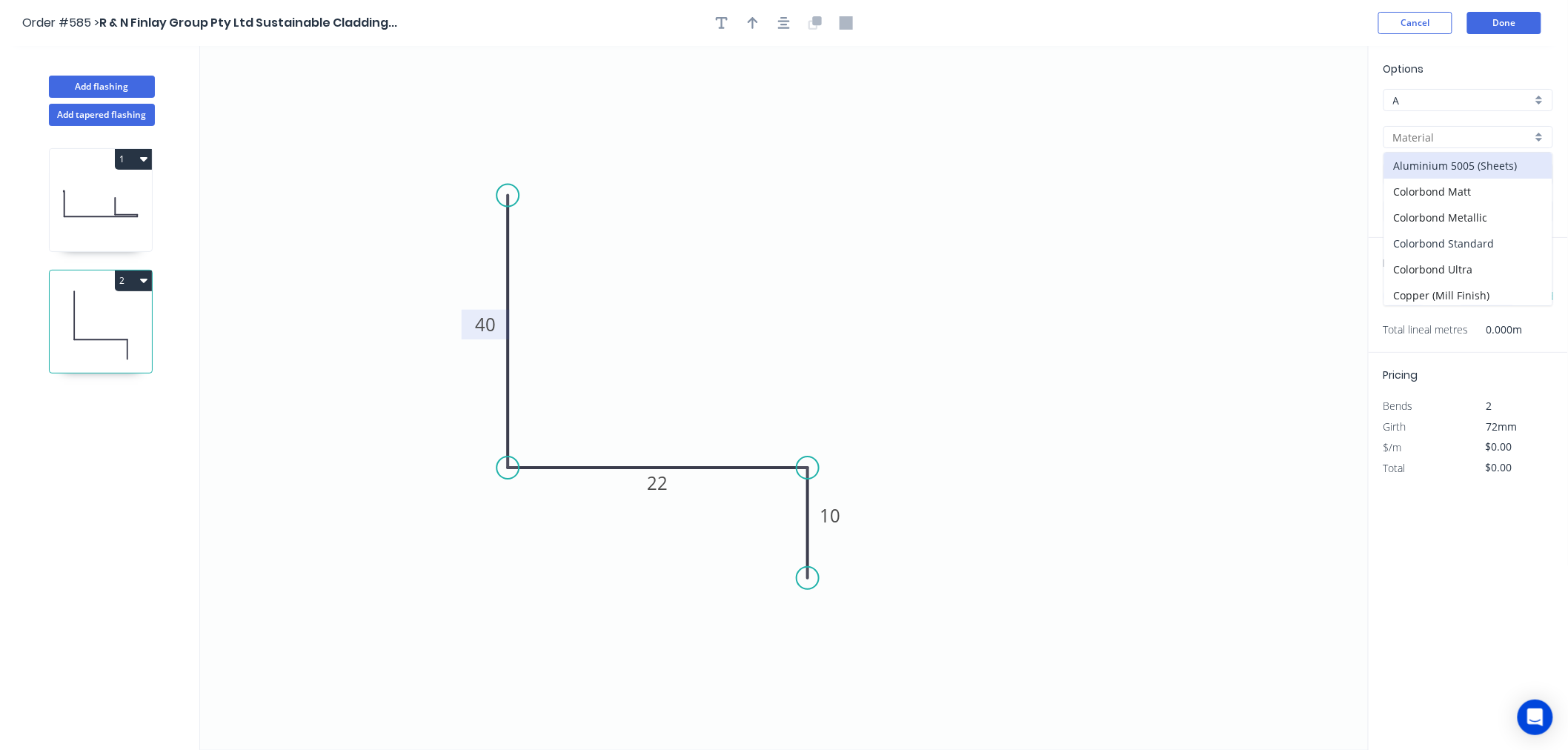
click at [1488, 233] on div "Colorbond Standard" at bounding box center [1468, 243] width 169 height 26
type input "Colorbond Standard"
type input "Basalt"
type input "0.55"
type input "$7.98"
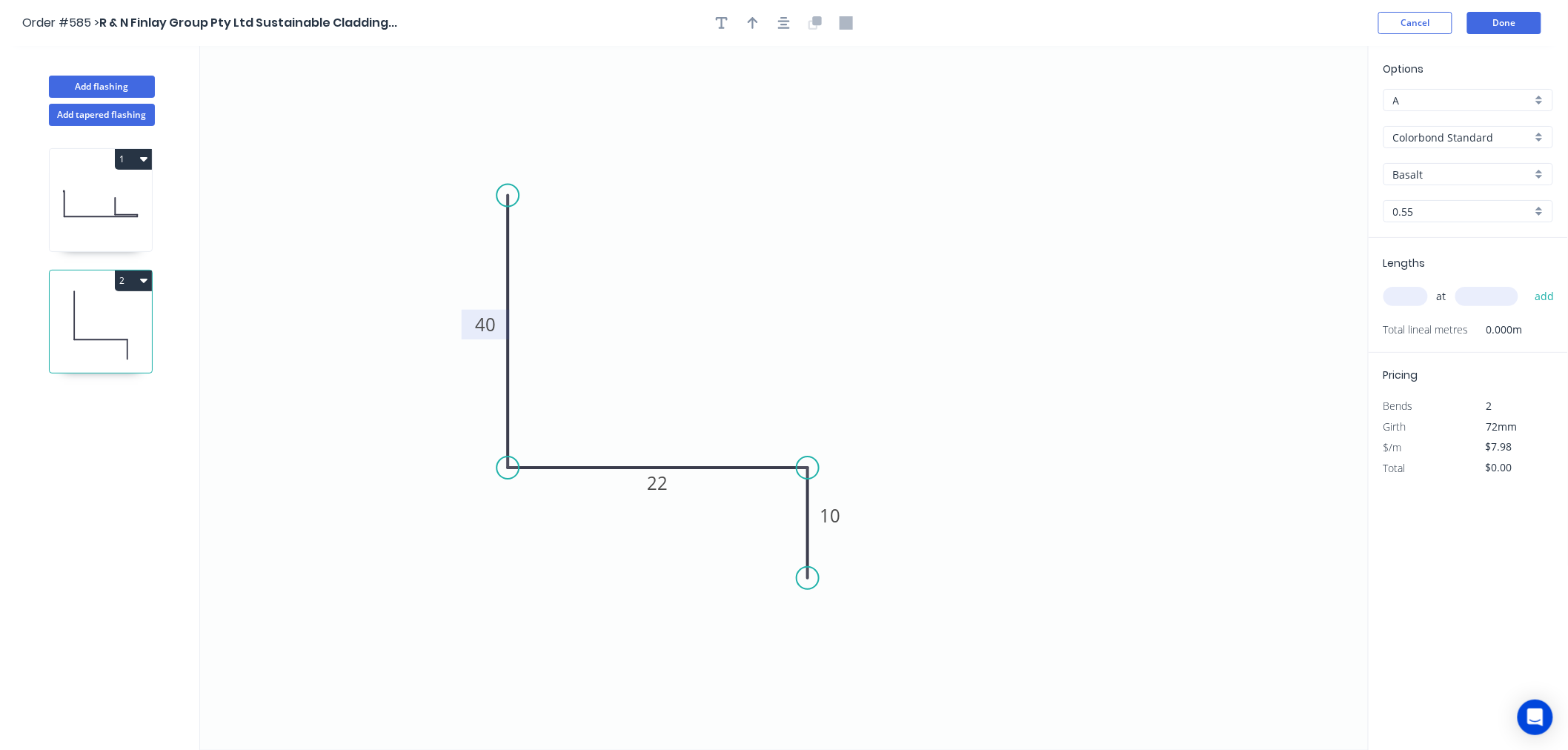
click at [1489, 159] on div "Options A A Colorbond Standard Colorbond Standard Basalt Basalt 0.55 0.55" at bounding box center [1468, 149] width 199 height 177
click at [1488, 177] on input "Basalt" at bounding box center [1462, 175] width 139 height 16
click at [1435, 330] on div "Dover White" at bounding box center [1468, 332] width 169 height 26
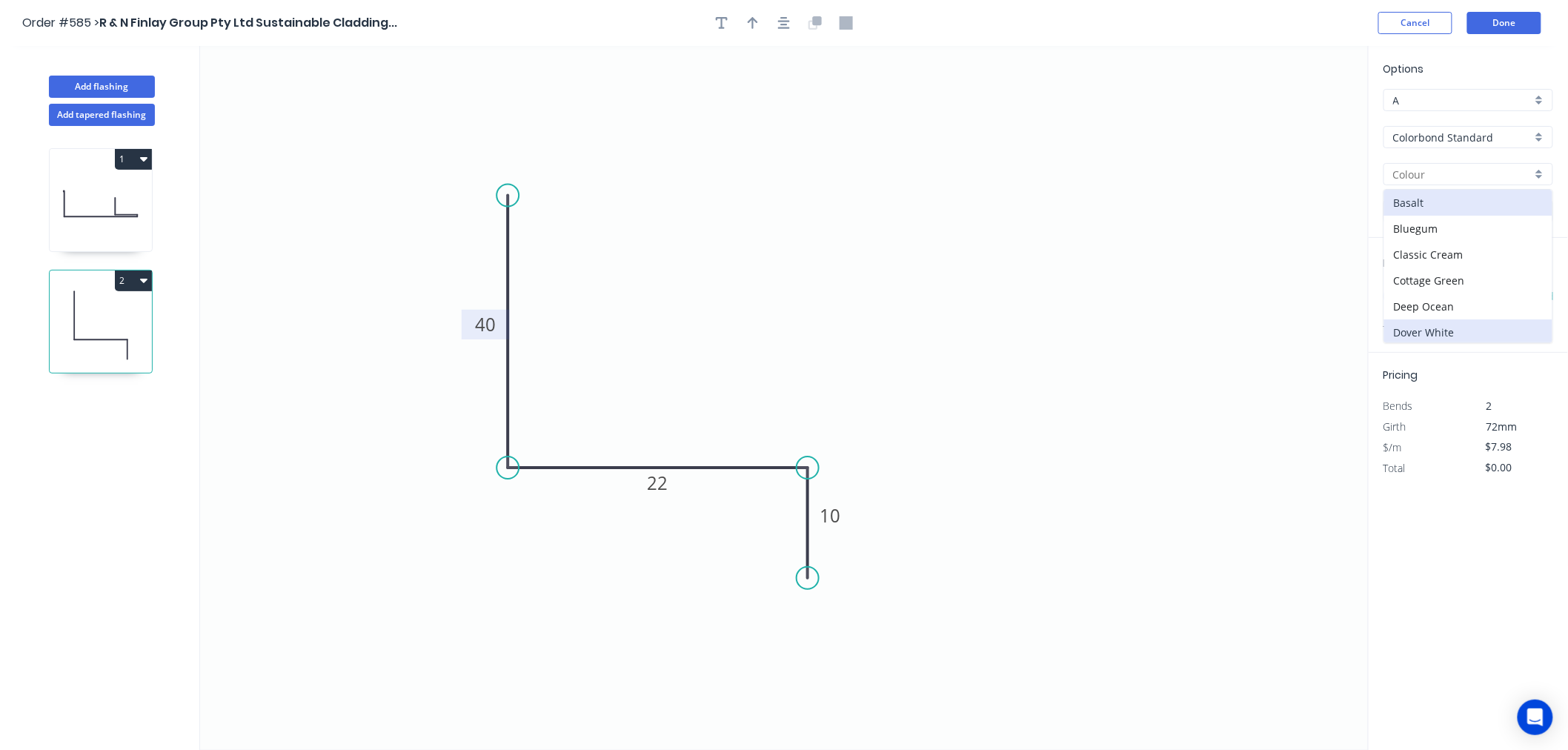
type input "Dover White"
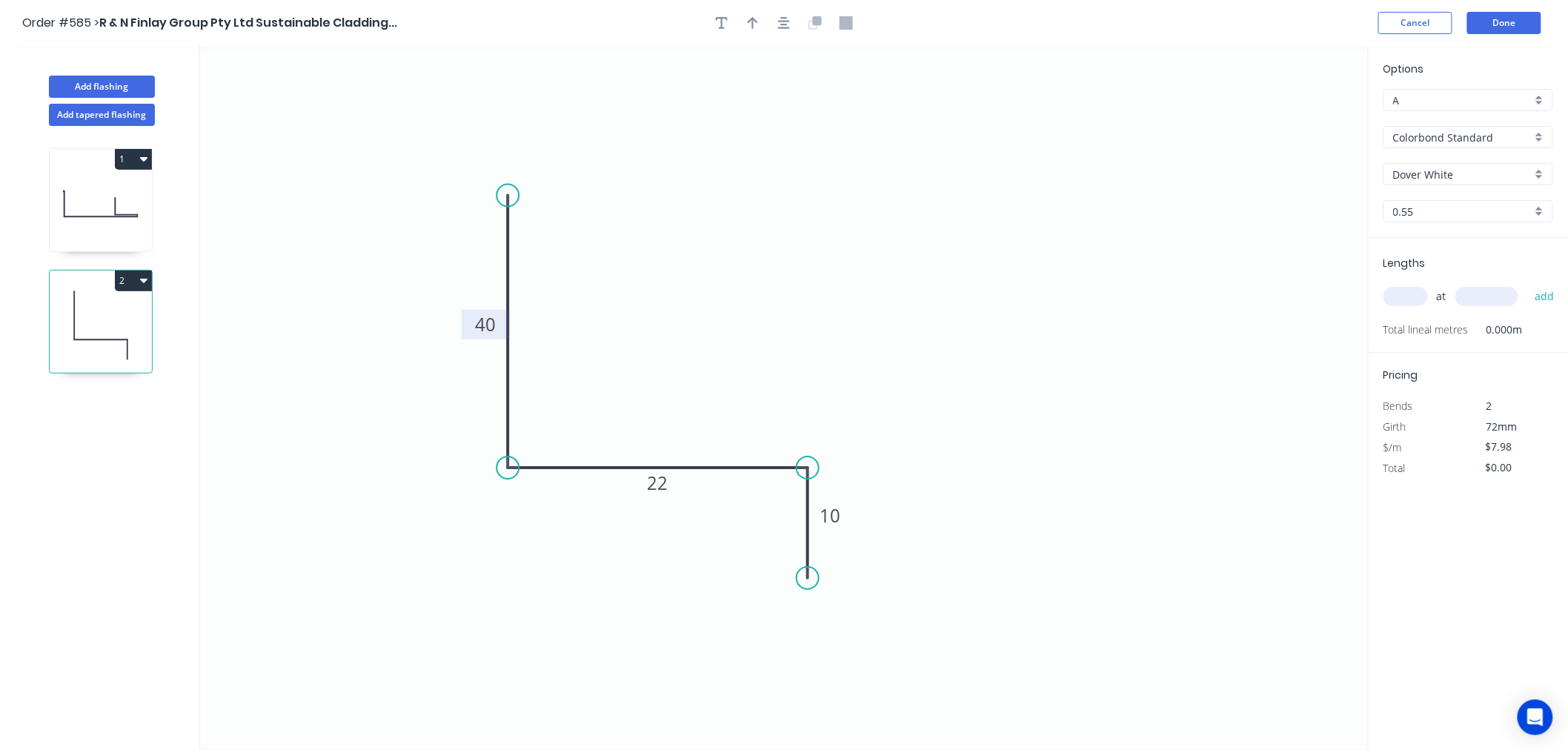
click at [1406, 301] on input "text" at bounding box center [1405, 297] width 45 height 20
type input "1"
type input "600"
click at [1527, 284] on button "add" at bounding box center [1544, 297] width 34 height 25
type input "$4.79"
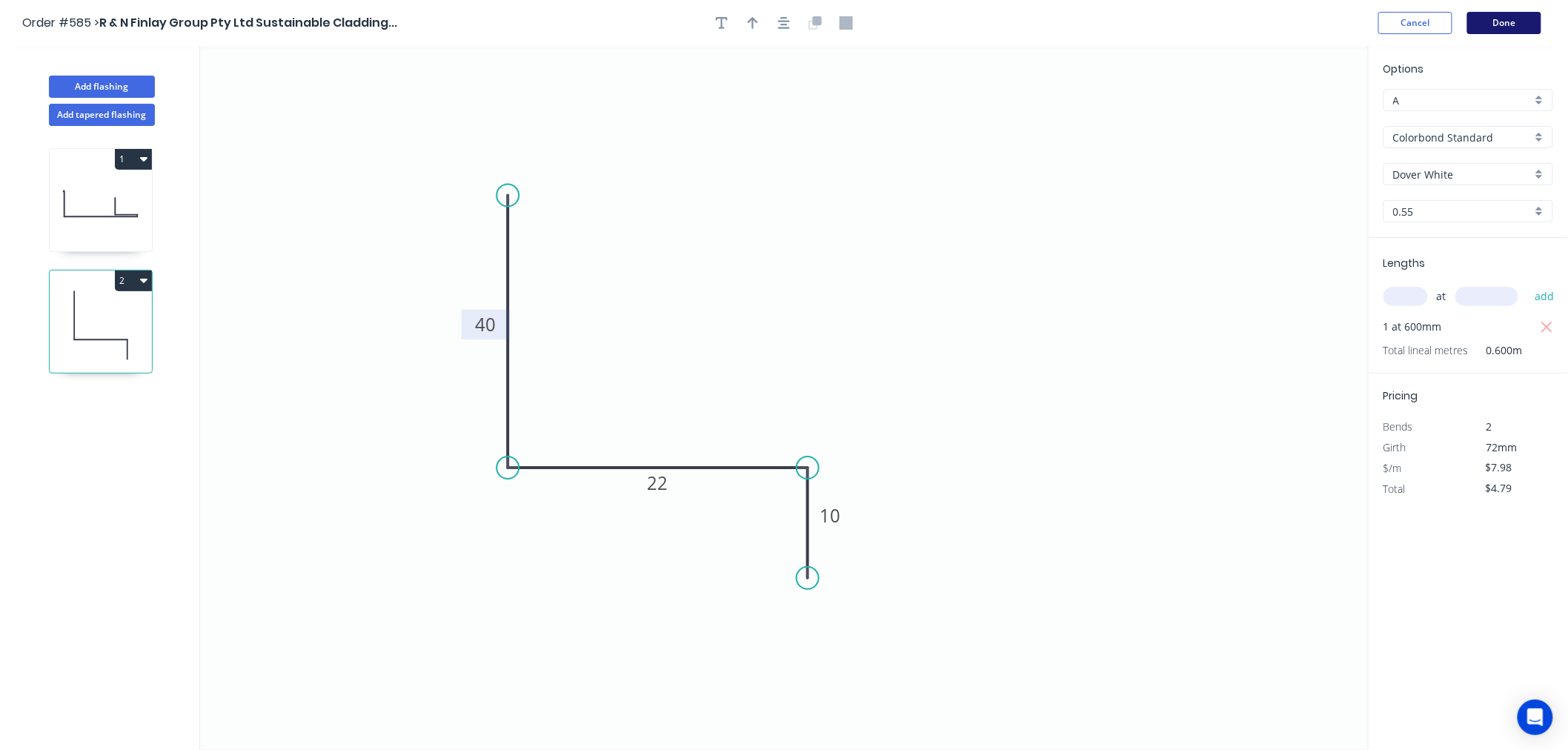
click at [1514, 18] on button "Done" at bounding box center [1504, 23] width 74 height 22
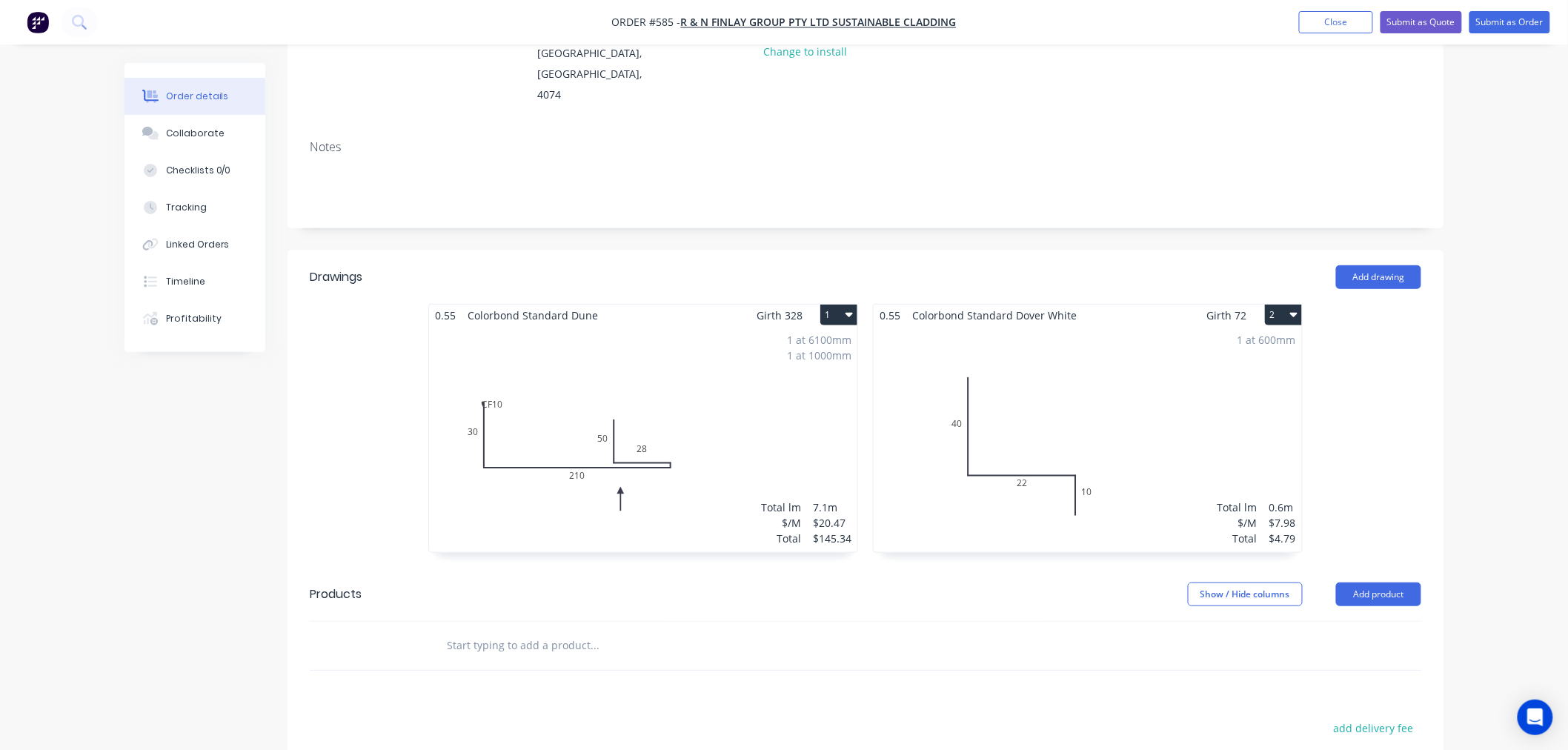
scroll to position [247, 0]
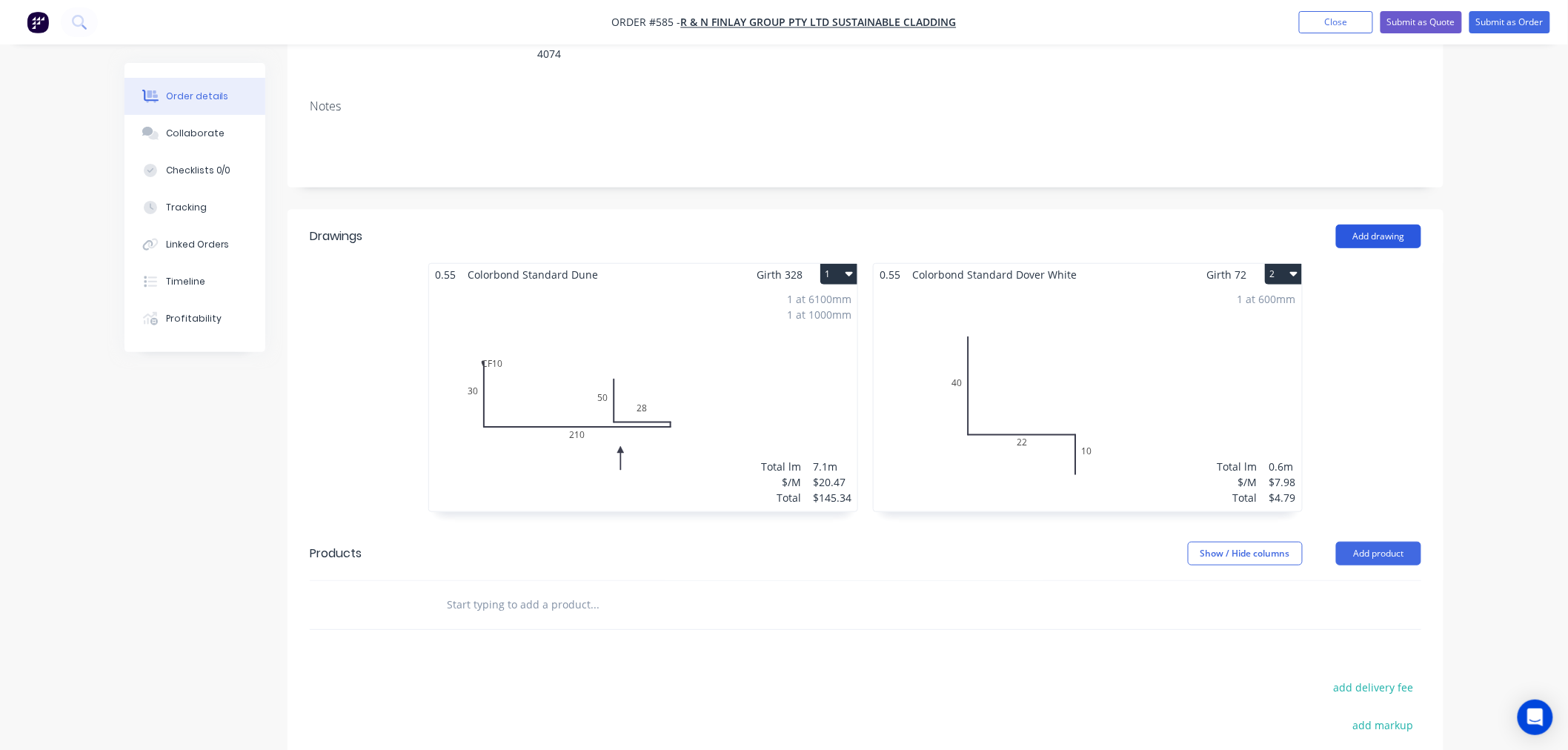
click at [1403, 224] on button "Add drawing" at bounding box center [1378, 236] width 85 height 24
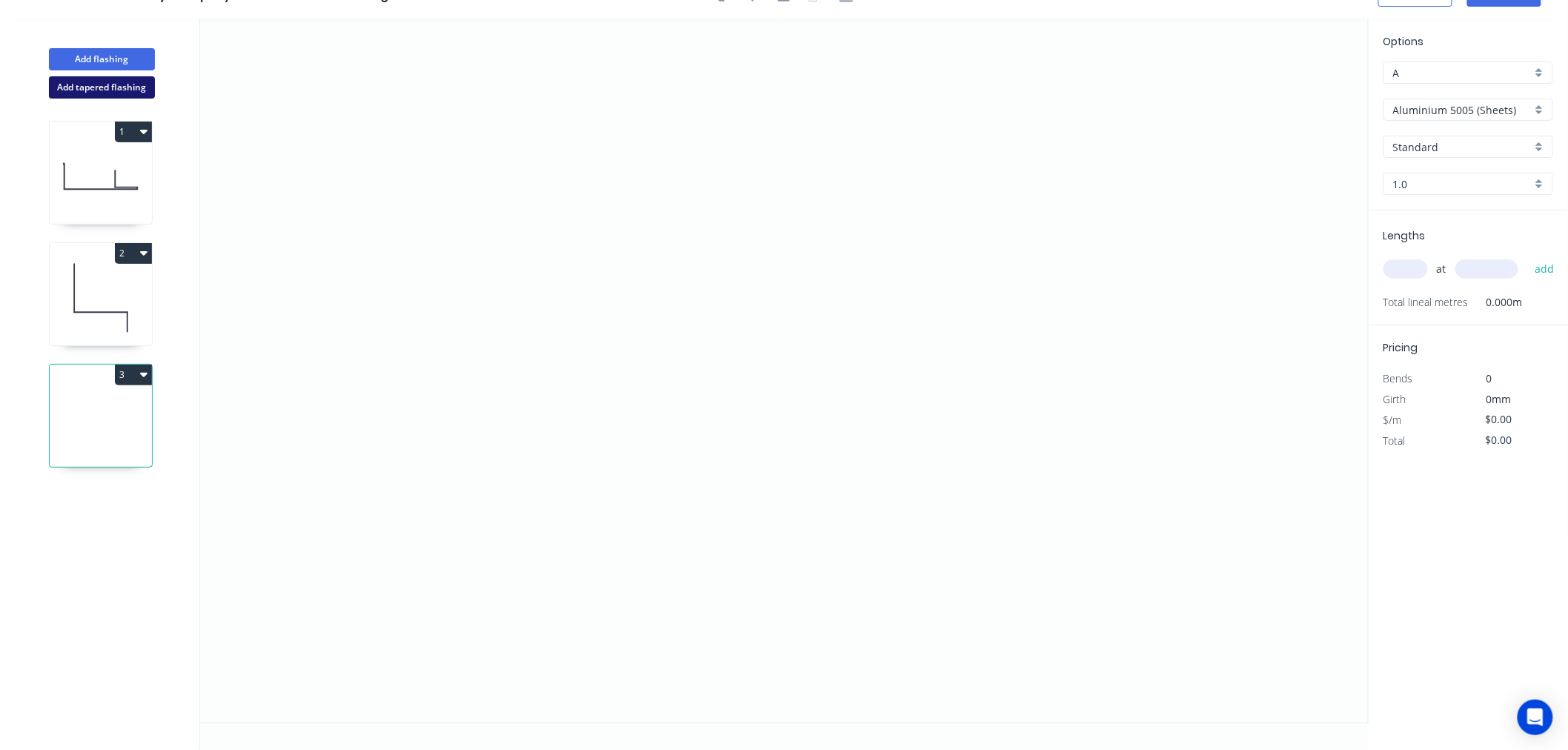
click at [101, 88] on button "Add tapered flashing" at bounding box center [101, 87] width 106 height 22
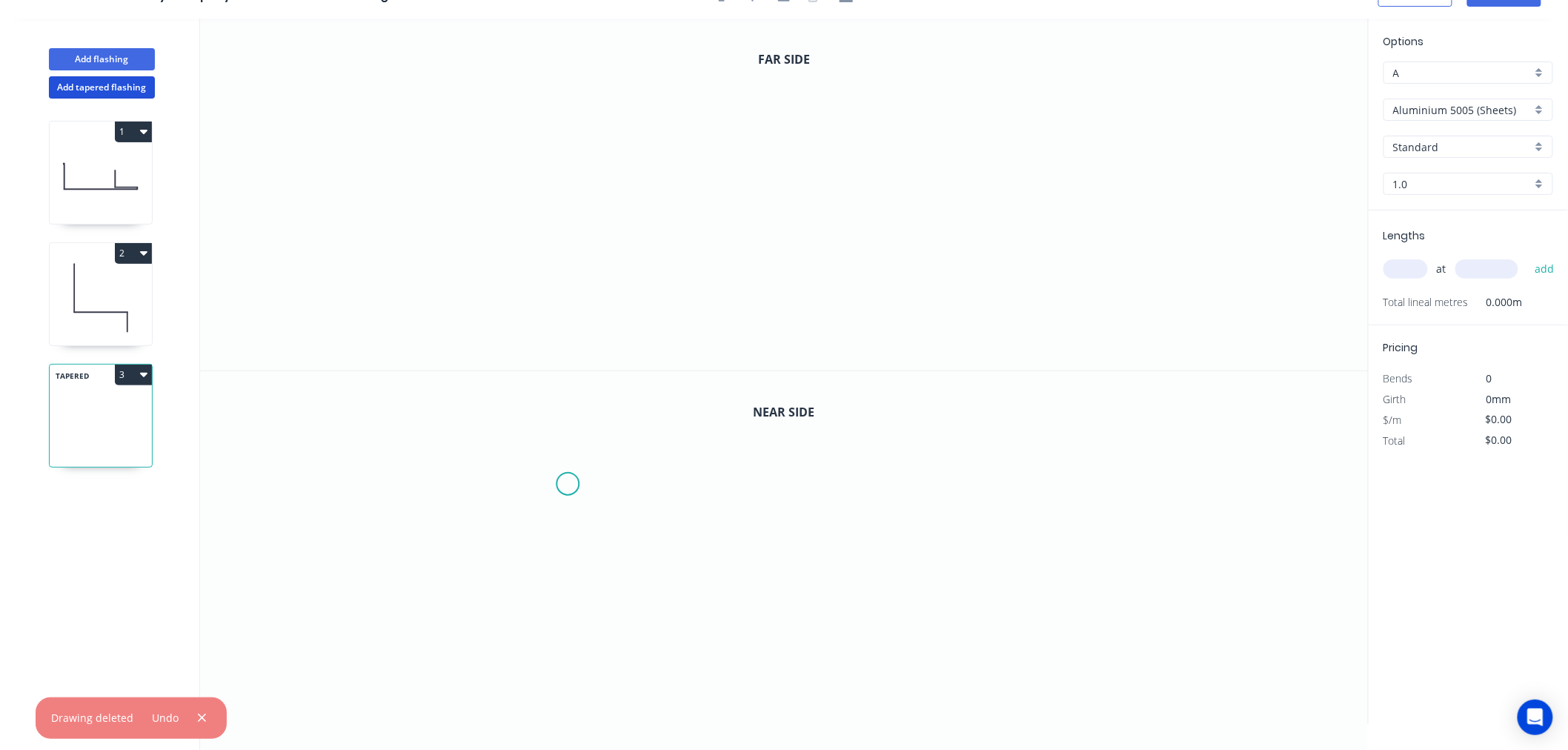
click at [568, 483] on icon "0" at bounding box center [784, 548] width 1168 height 353
click at [569, 640] on icon "0" at bounding box center [784, 548] width 1168 height 353
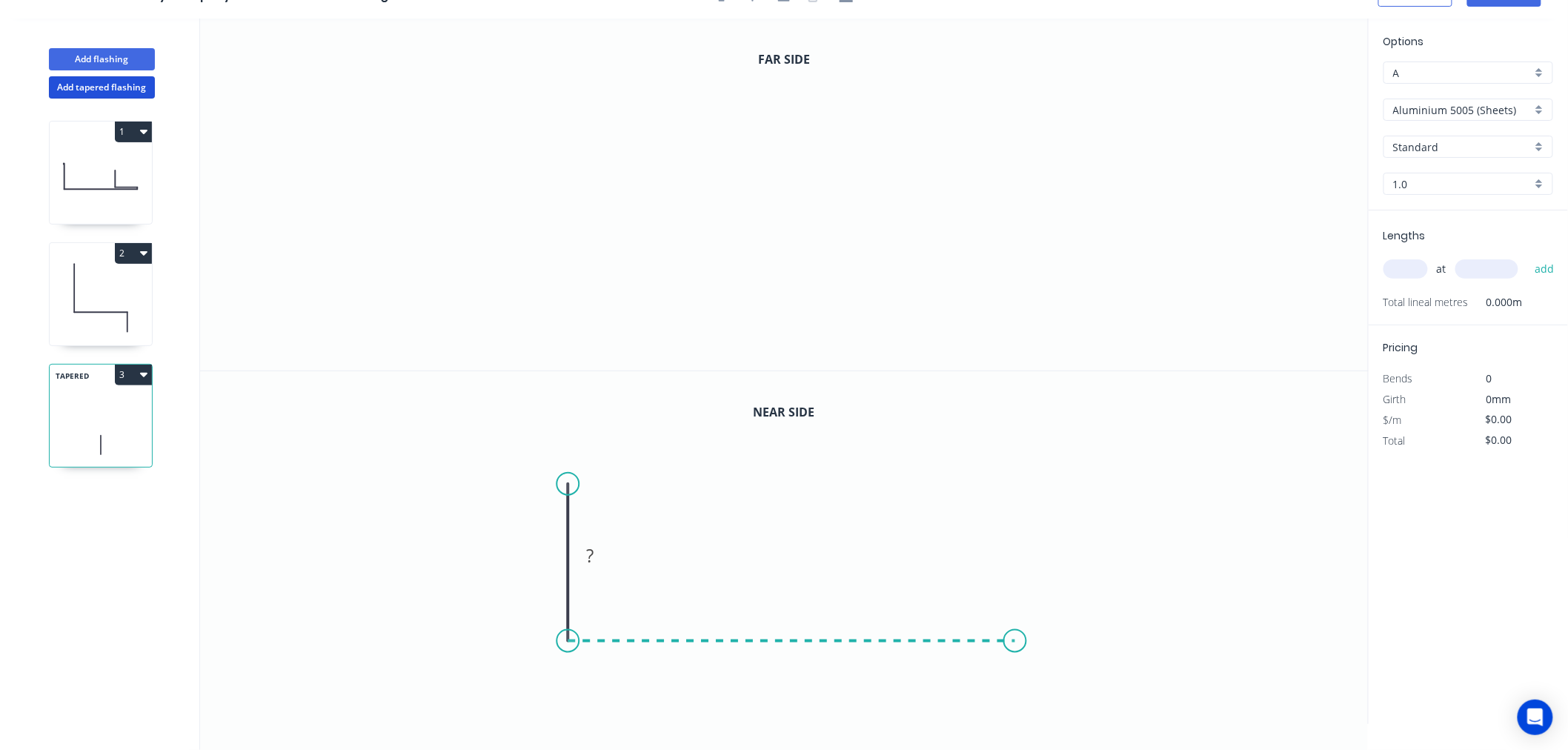
click at [1016, 640] on icon "0 ?" at bounding box center [784, 548] width 1168 height 353
click at [1017, 708] on icon "0 ? ?" at bounding box center [784, 548] width 1168 height 353
click at [1017, 708] on circle at bounding box center [1015, 709] width 22 height 22
click at [1018, 708] on circle at bounding box center [1015, 709] width 22 height 22
click at [551, 111] on icon "0" at bounding box center [784, 195] width 1168 height 352
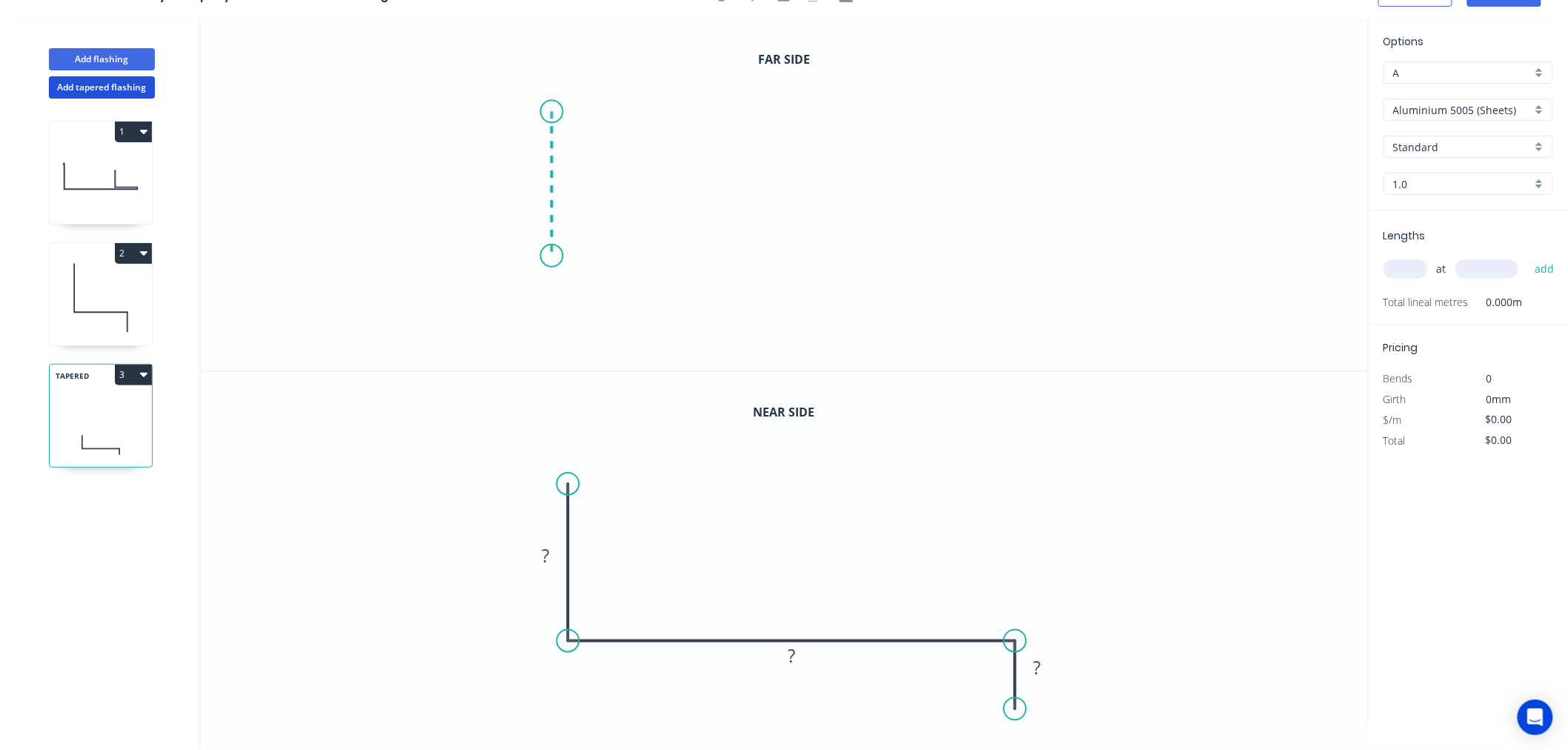
click at [559, 256] on icon "0" at bounding box center [784, 195] width 1168 height 352
click at [1095, 252] on icon "0 ?" at bounding box center [784, 195] width 1168 height 352
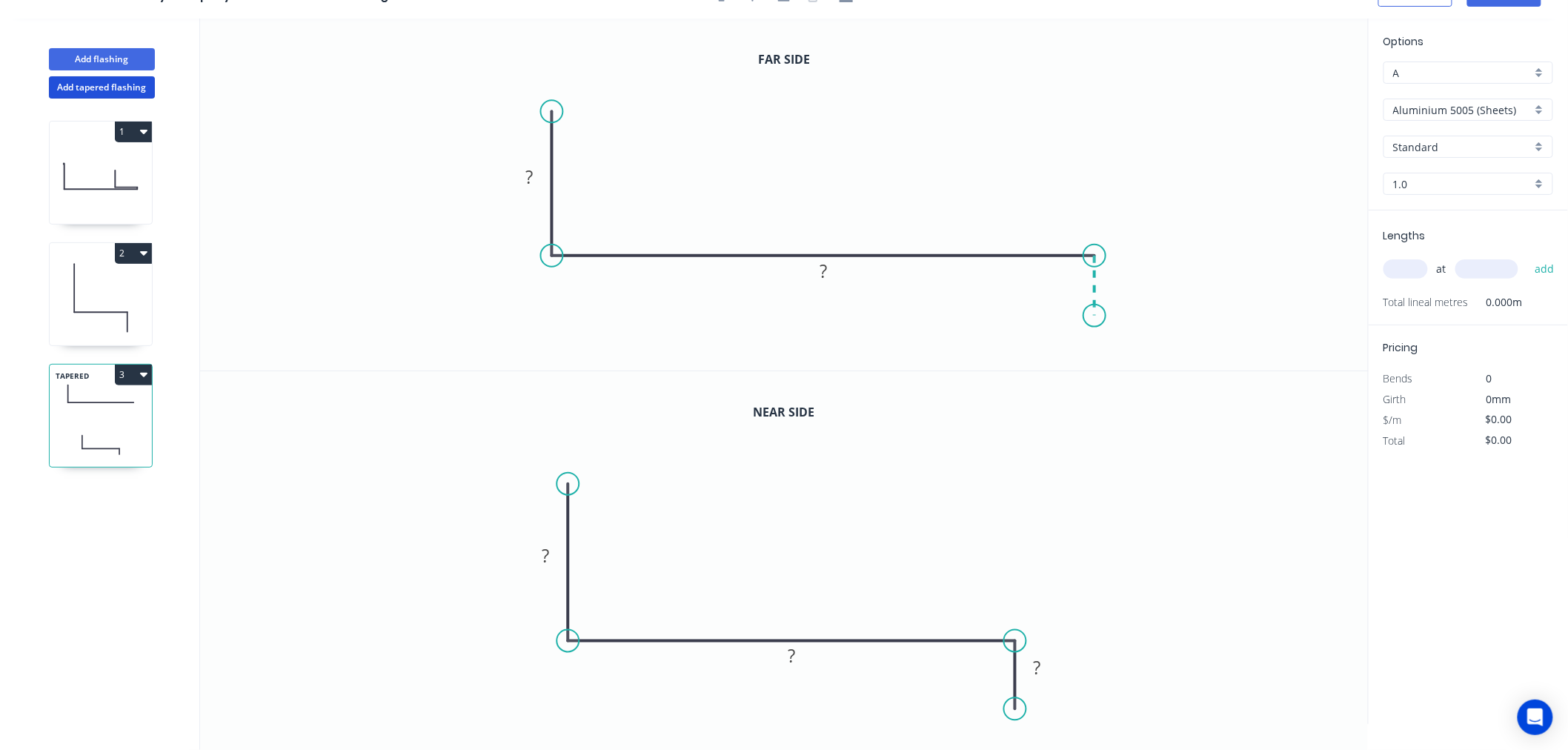
click at [1094, 316] on icon "0 ? ?" at bounding box center [784, 195] width 1168 height 352
click at [1094, 316] on circle at bounding box center [1094, 315] width 22 height 22
click at [556, 559] on rect at bounding box center [546, 556] width 30 height 20
click at [803, 657] on tspan "234" at bounding box center [792, 656] width 31 height 24
click at [812, 661] on rect at bounding box center [792, 656] width 49 height 30
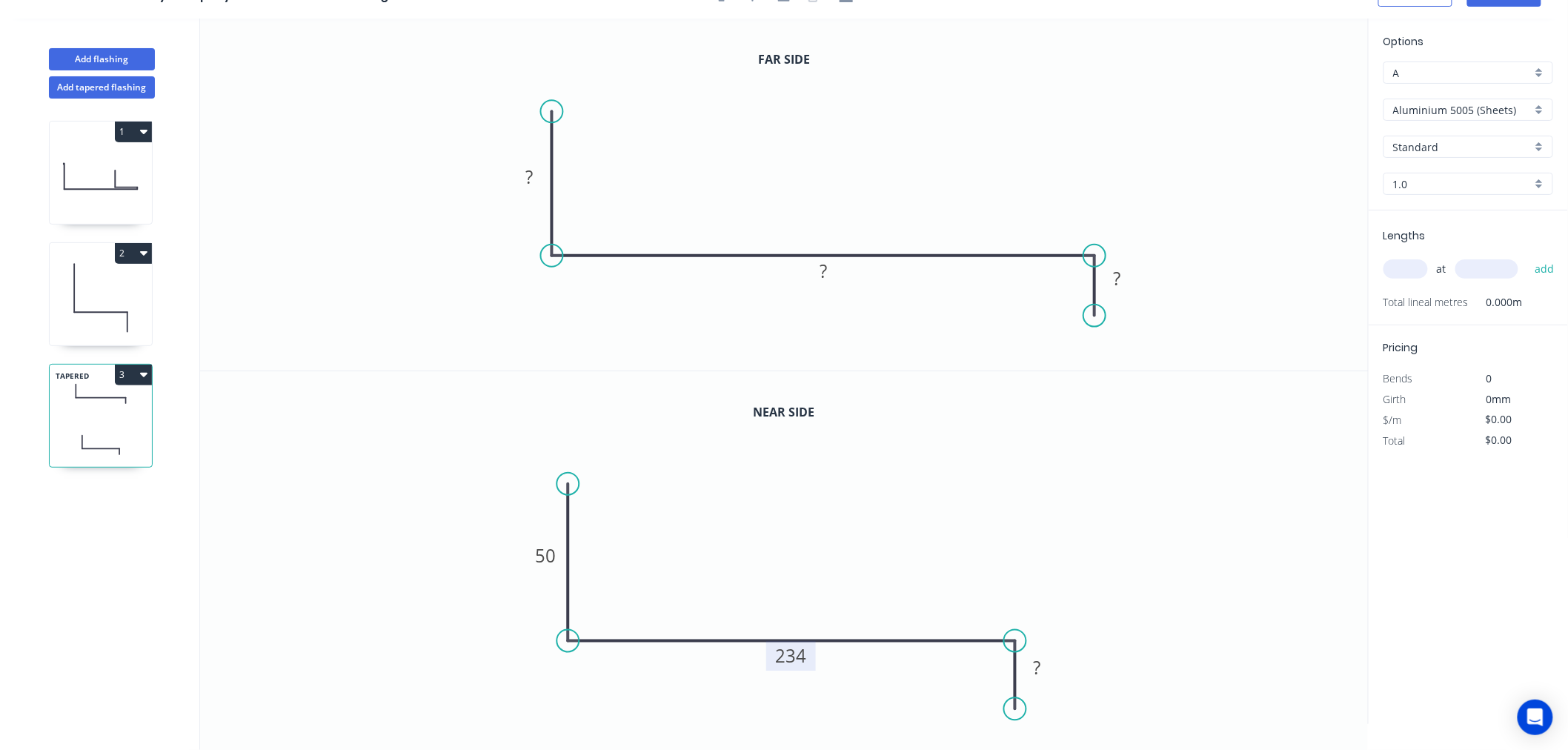
click at [808, 661] on rect at bounding box center [791, 656] width 49 height 30
click at [802, 654] on tspan "234" at bounding box center [791, 656] width 31 height 24
click at [535, 173] on rect at bounding box center [530, 178] width 30 height 20
click at [1485, 115] on input "Aluminium 5005 (Sheets)" at bounding box center [1462, 110] width 139 height 16
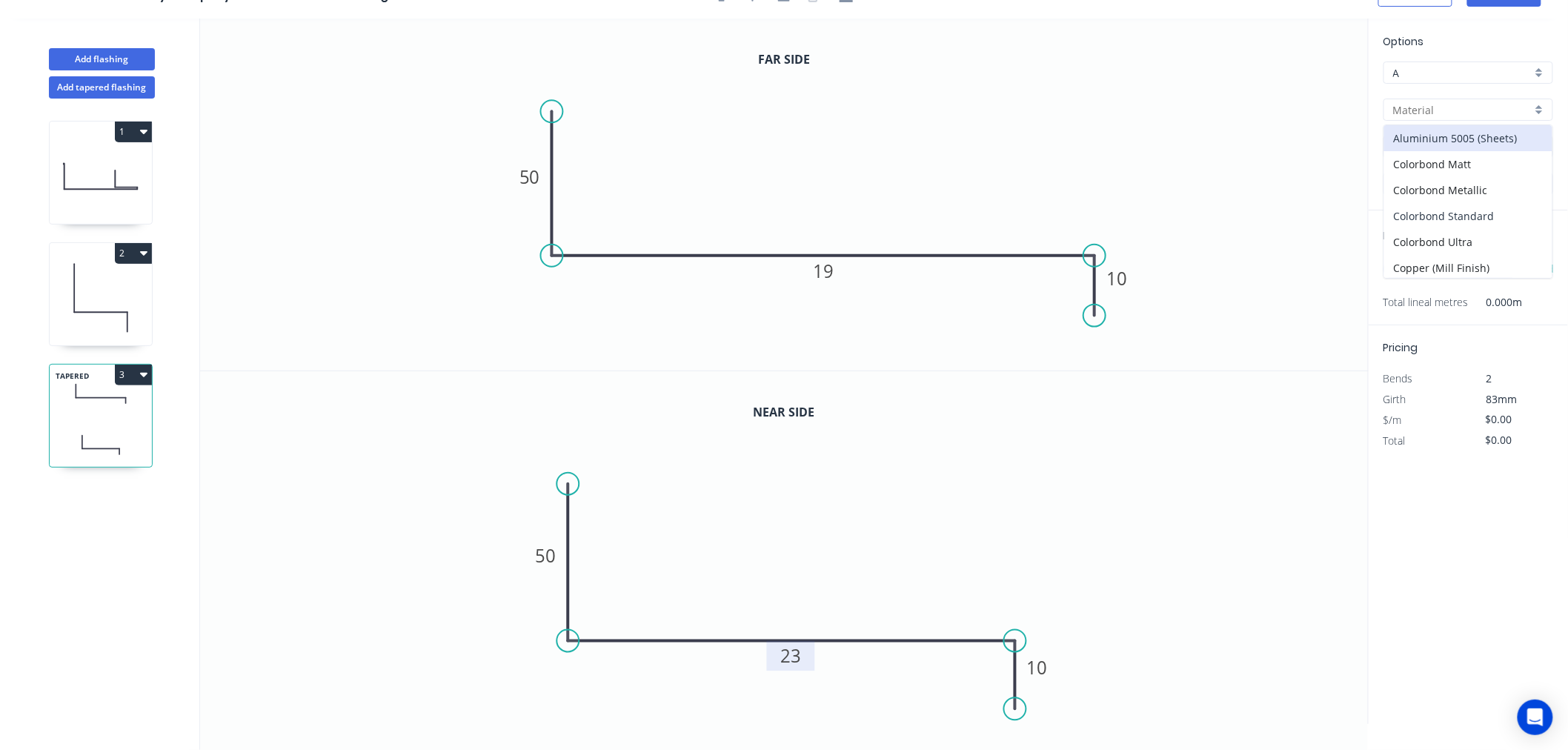
click at [1473, 209] on div "Colorbond Standard" at bounding box center [1468, 216] width 169 height 26
type input "Colorbond Standard"
type input "Basalt"
type input "0.55"
type input "$9.98"
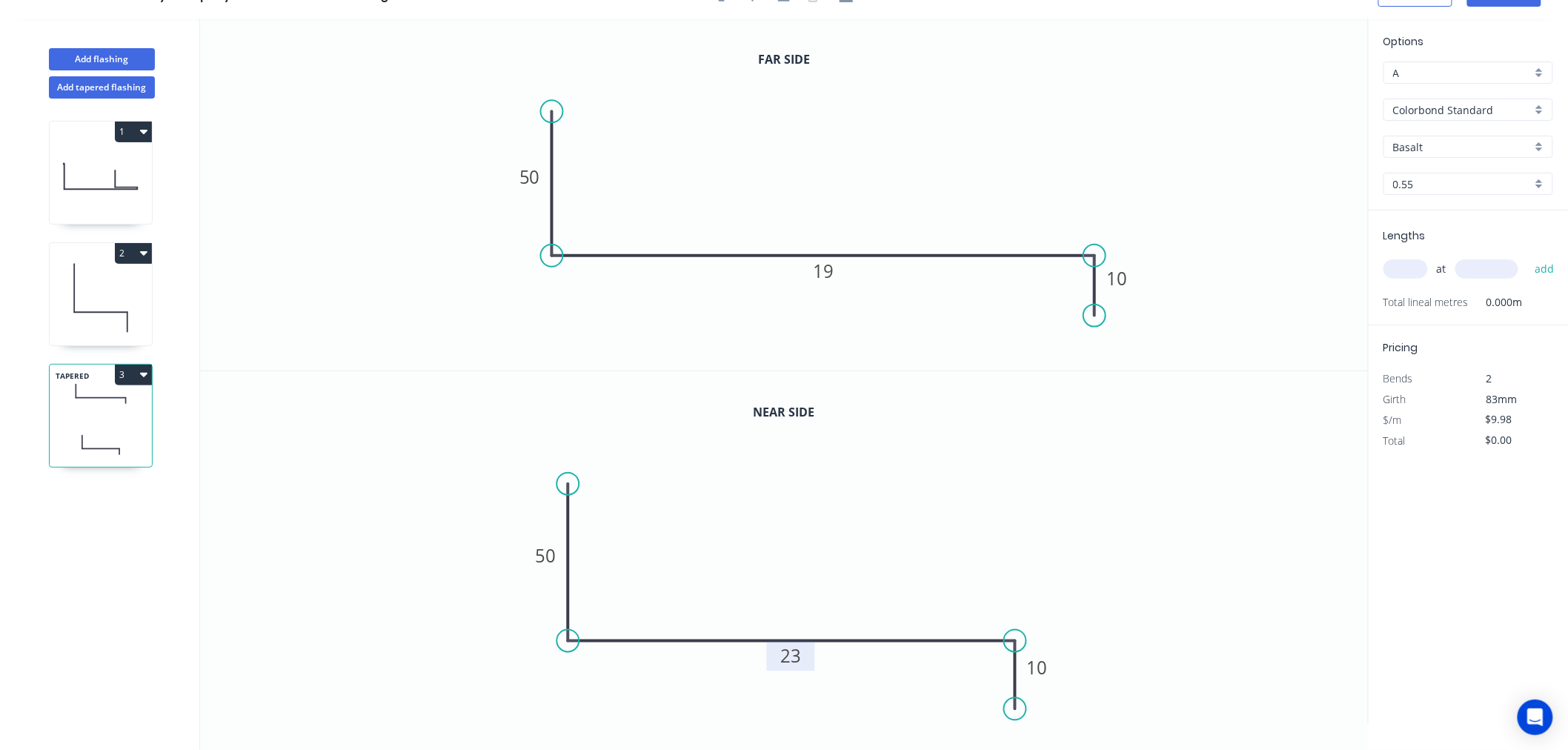
click at [1443, 141] on input "Basalt" at bounding box center [1462, 147] width 139 height 16
click at [1455, 305] on div "Dover White" at bounding box center [1468, 304] width 169 height 26
type input "Dover White"
click at [1414, 268] on input "text" at bounding box center [1405, 269] width 45 height 20
click at [1414, 267] on input "text" at bounding box center [1405, 269] width 45 height 20
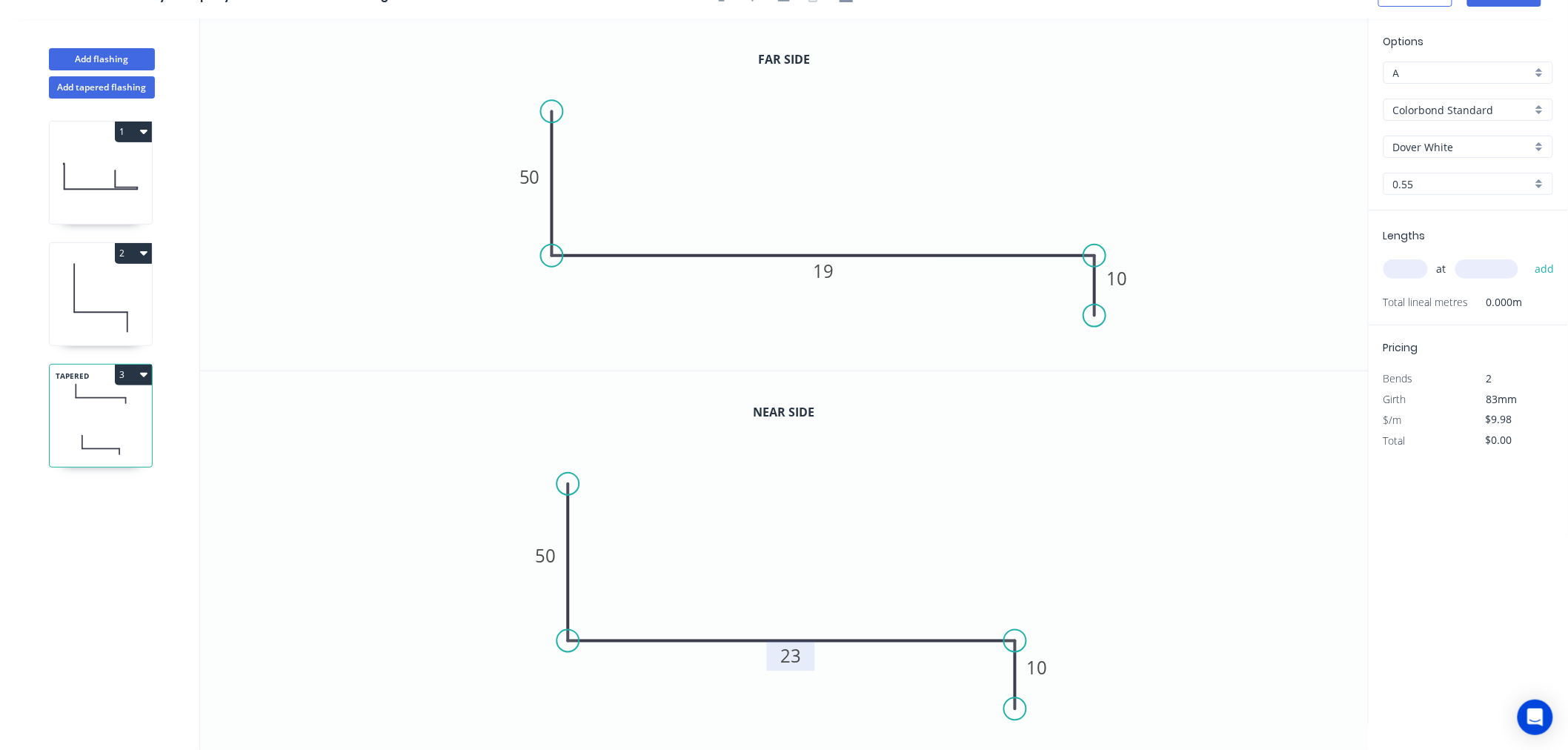
click at [1414, 267] on input "text" at bounding box center [1405, 269] width 45 height 20
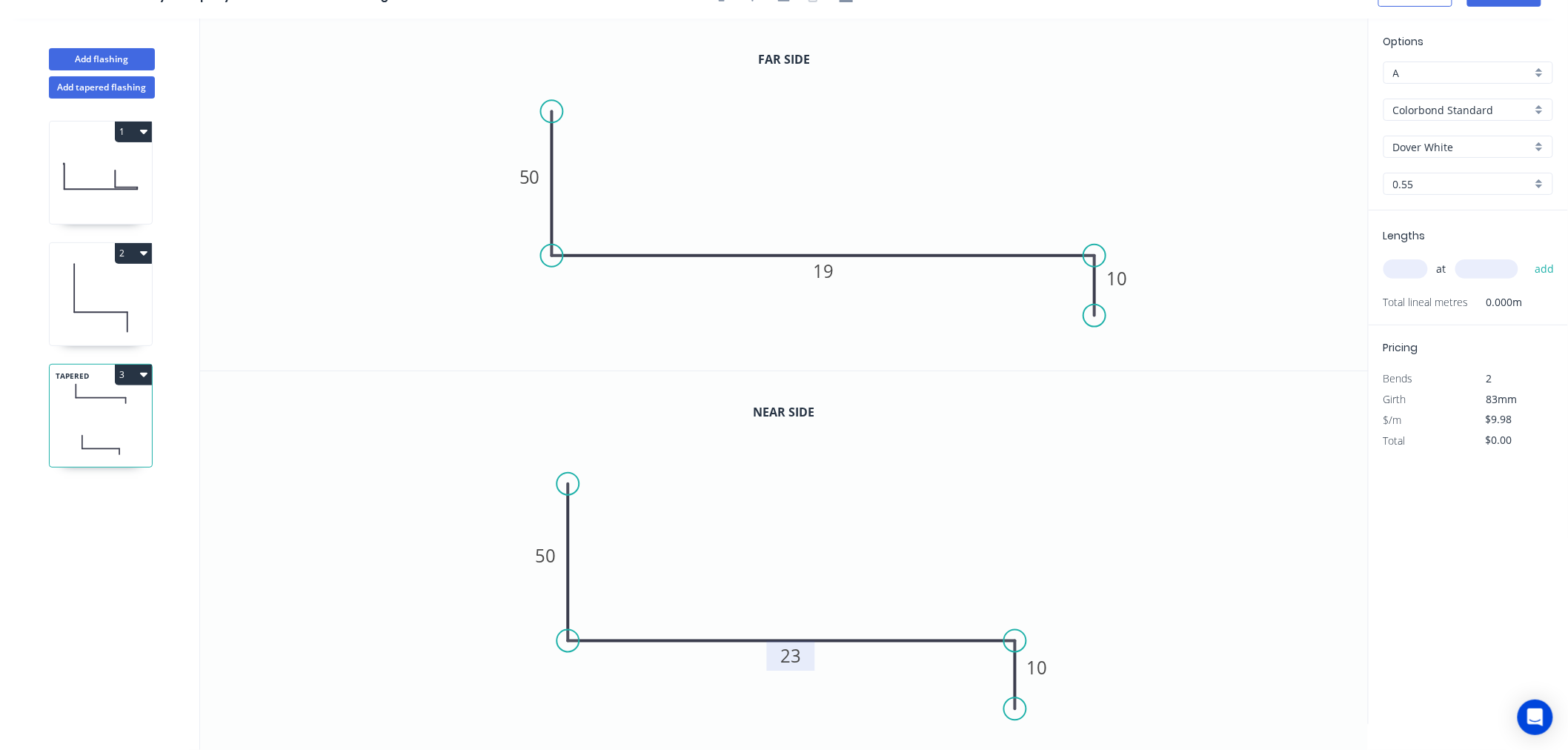
click at [1414, 267] on input "text" at bounding box center [1405, 269] width 45 height 20
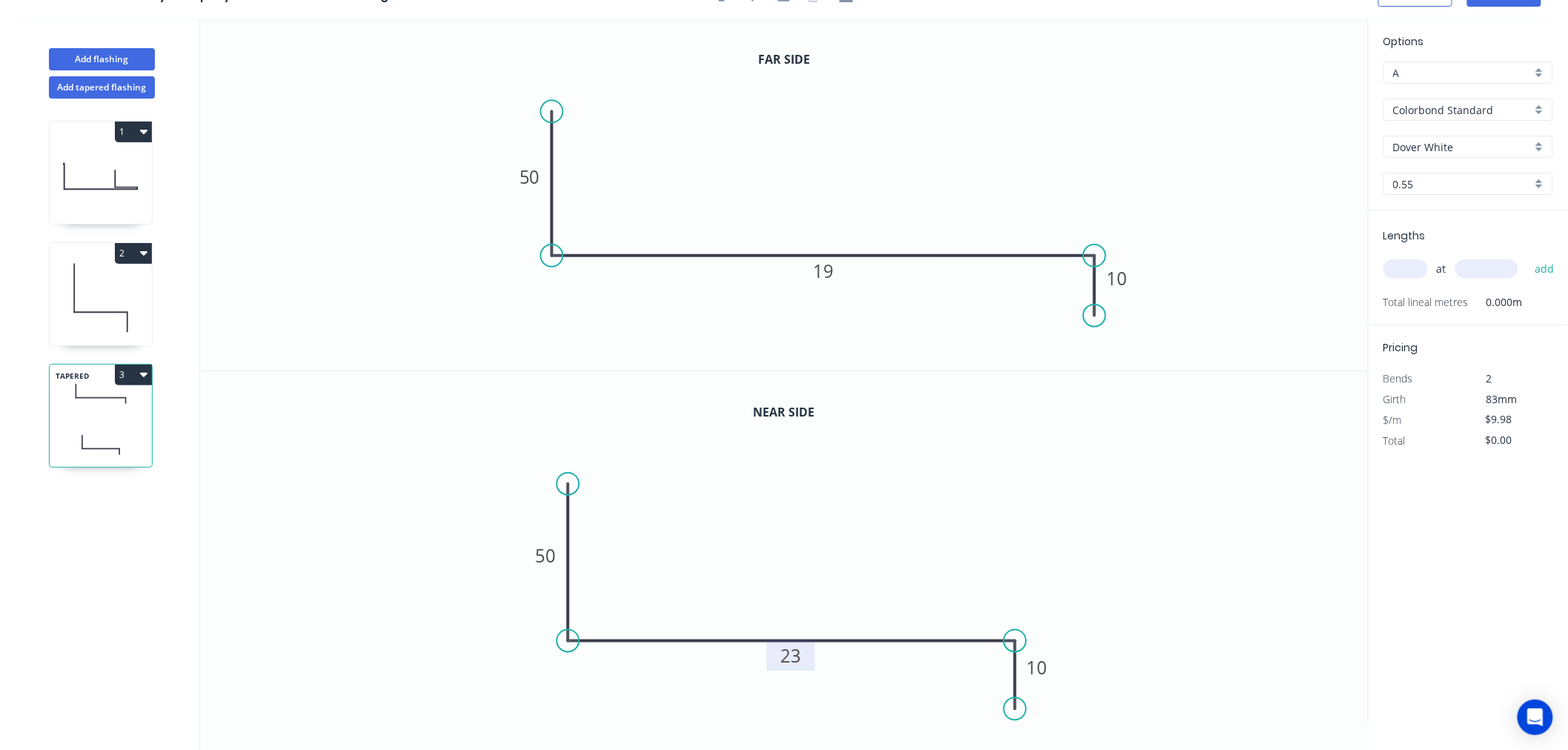
click at [1414, 267] on input "text" at bounding box center [1405, 269] width 45 height 20
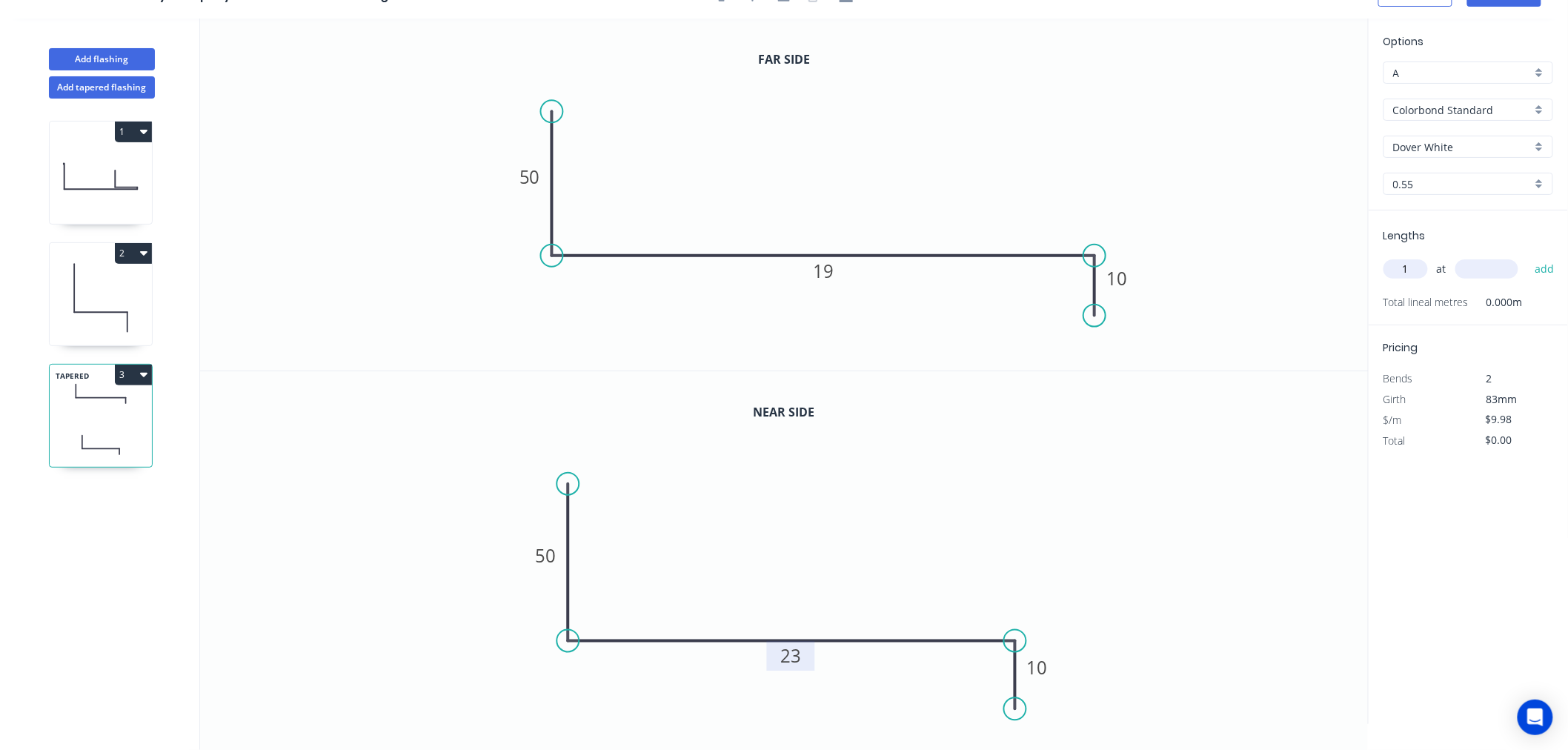
type input "1"
type input "335"
click at [1527, 257] on button "add" at bounding box center [1544, 269] width 34 height 25
type input "$3.34"
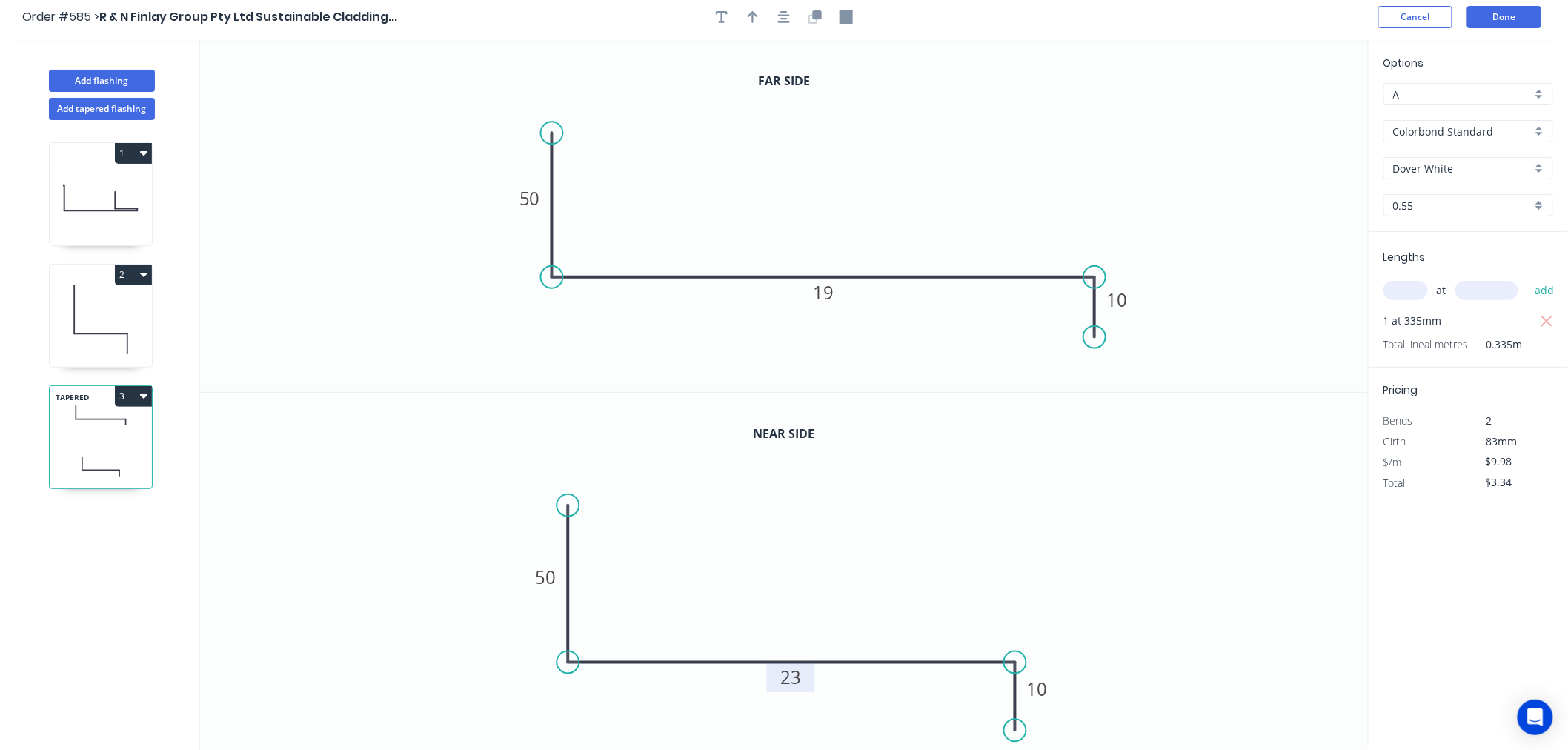
scroll to position [0, 0]
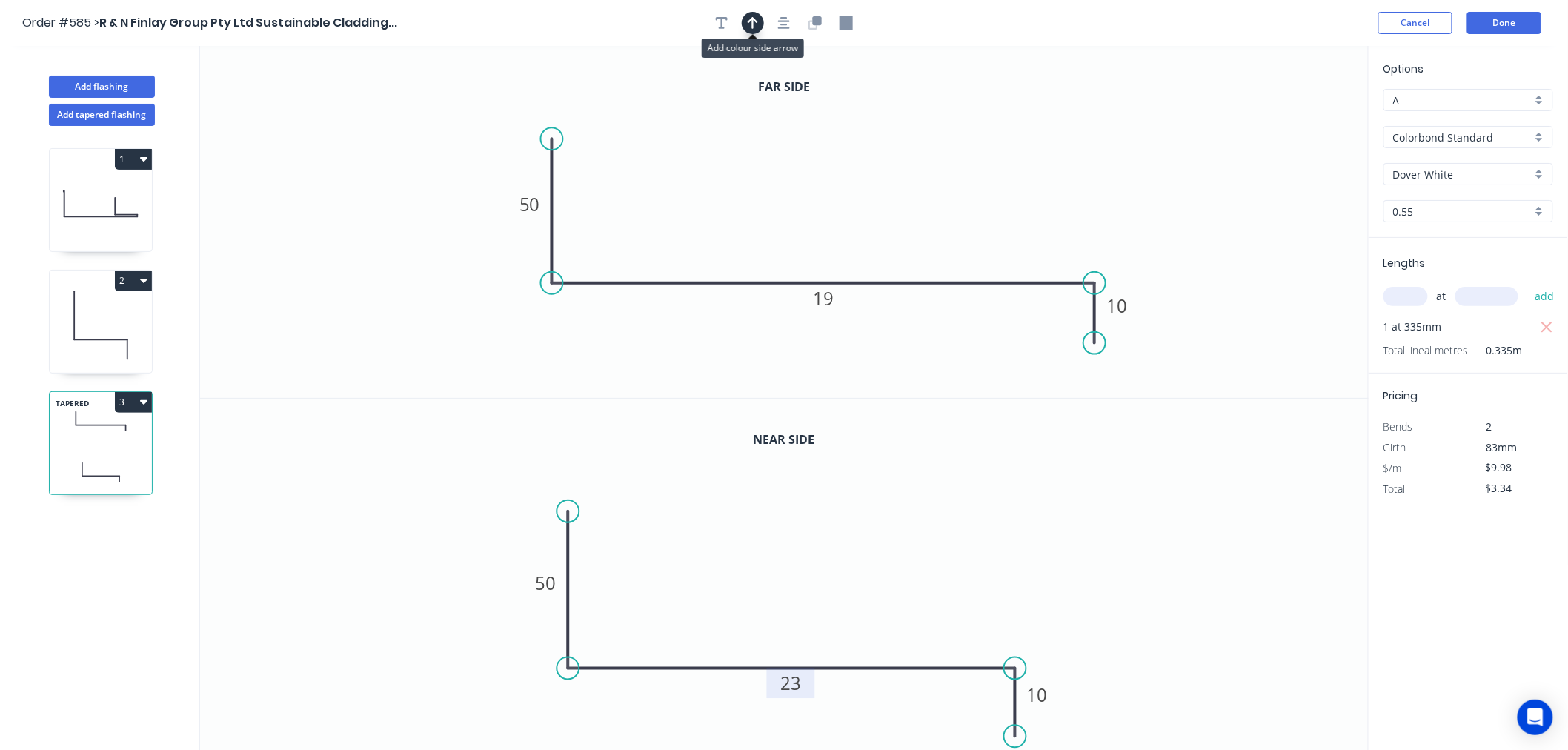
click at [744, 22] on button "button" at bounding box center [753, 23] width 22 height 22
drag, startPoint x: 1293, startPoint y: 118, endPoint x: 1043, endPoint y: 184, distance: 258.6
click at [962, 191] on icon at bounding box center [961, 176] width 13 height 47
click at [1494, 15] on button "Done" at bounding box center [1504, 23] width 74 height 22
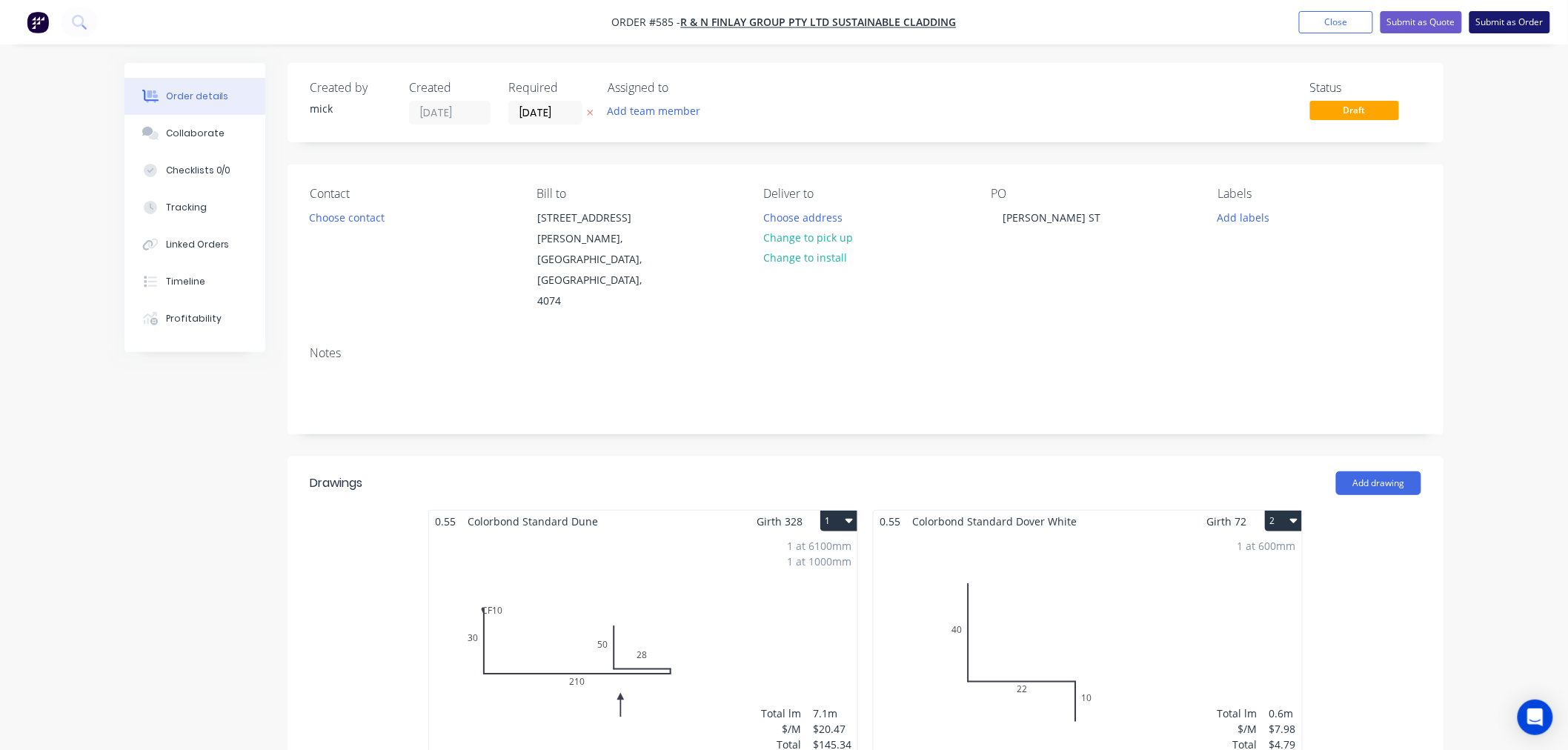
click at [1514, 11] on button "Submit as Order" at bounding box center [1509, 22] width 81 height 22
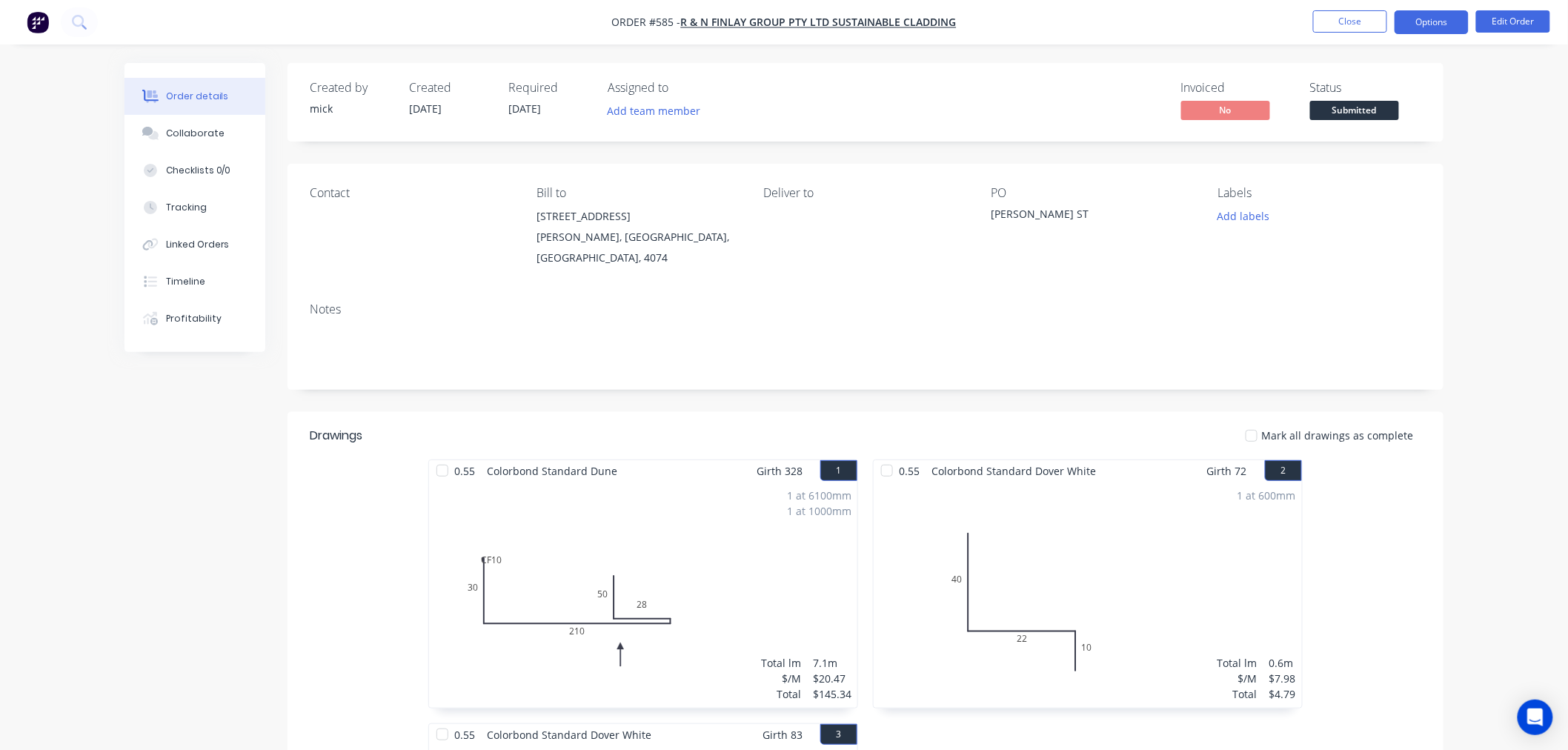
click at [1439, 25] on button "Options" at bounding box center [1431, 22] width 74 height 24
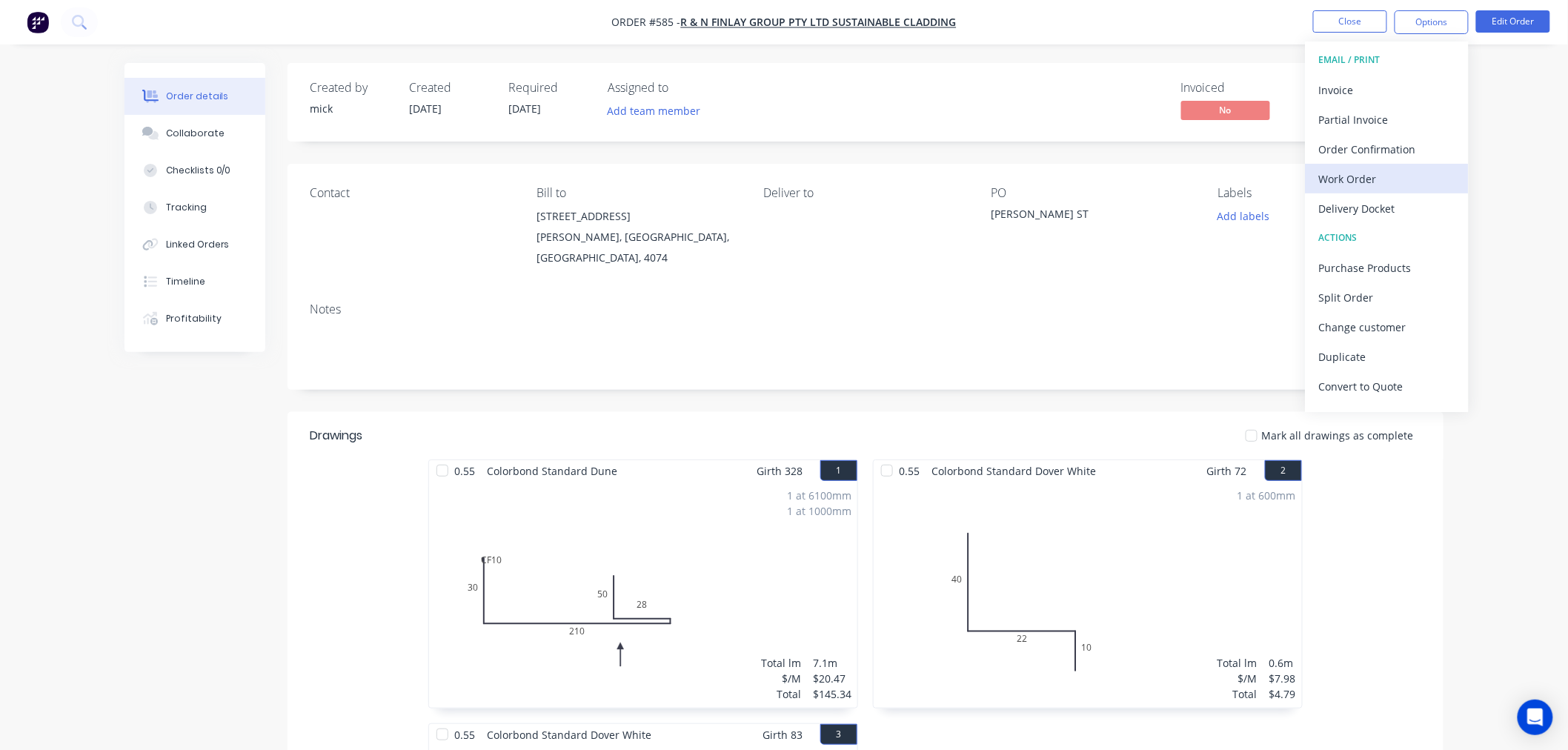
click at [1379, 177] on div "Work Order" at bounding box center [1387, 179] width 136 height 21
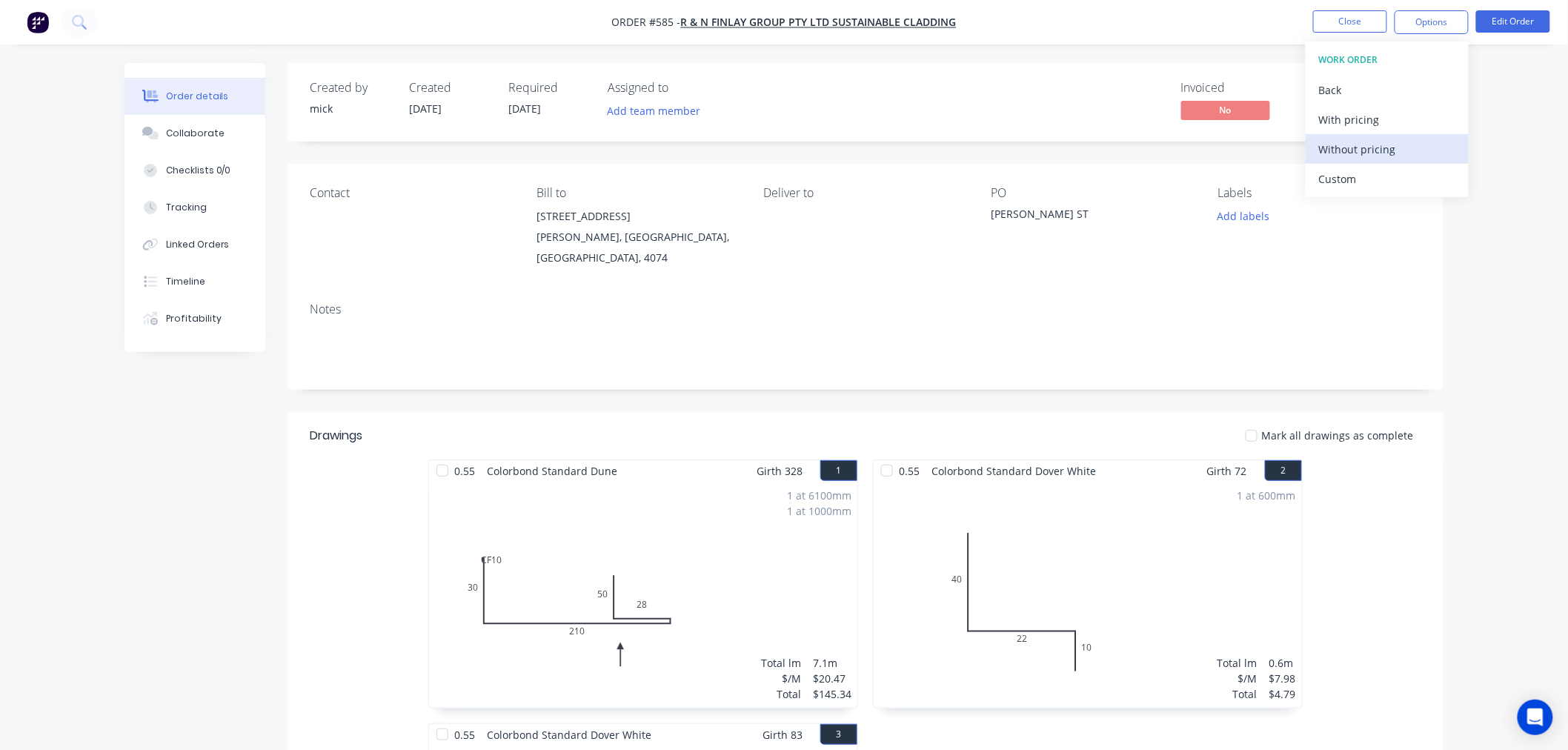
click at [1381, 162] on button "Without pricing" at bounding box center [1387, 149] width 163 height 30
click at [42, 13] on img "button" at bounding box center [38, 22] width 22 height 22
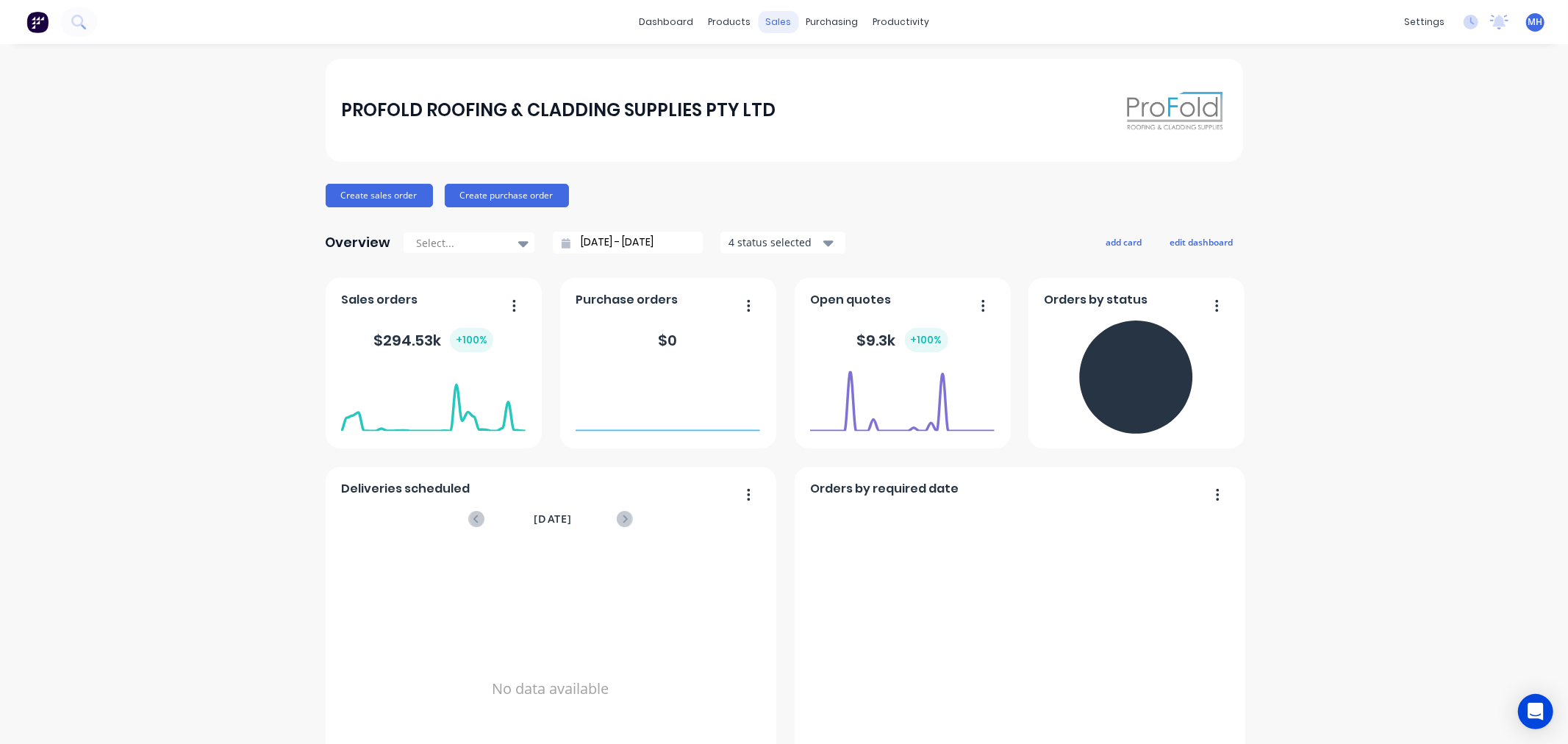
click at [763, 25] on div "sales" at bounding box center [778, 22] width 40 height 22
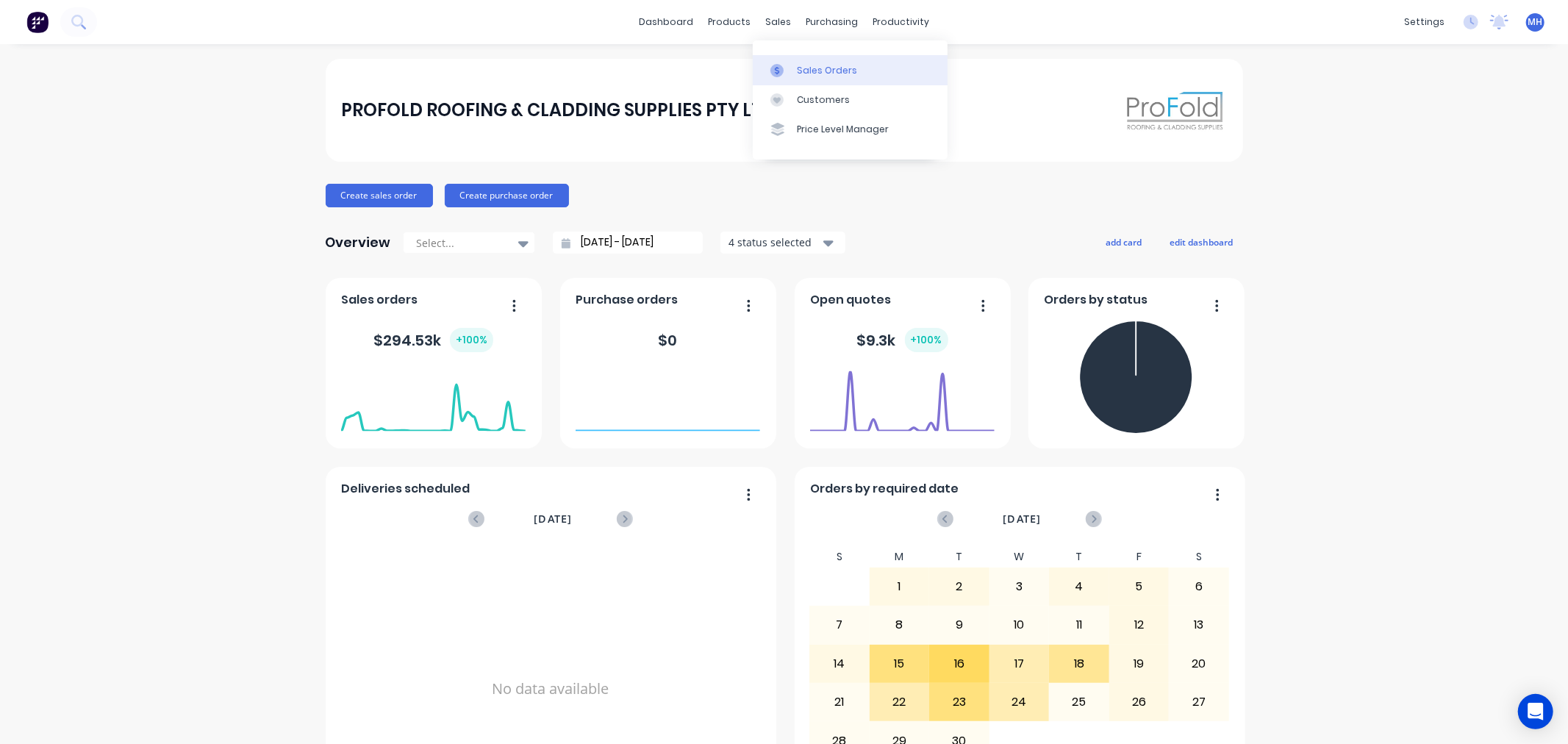
click at [795, 72] on link "Sales Orders" at bounding box center [850, 70] width 194 height 30
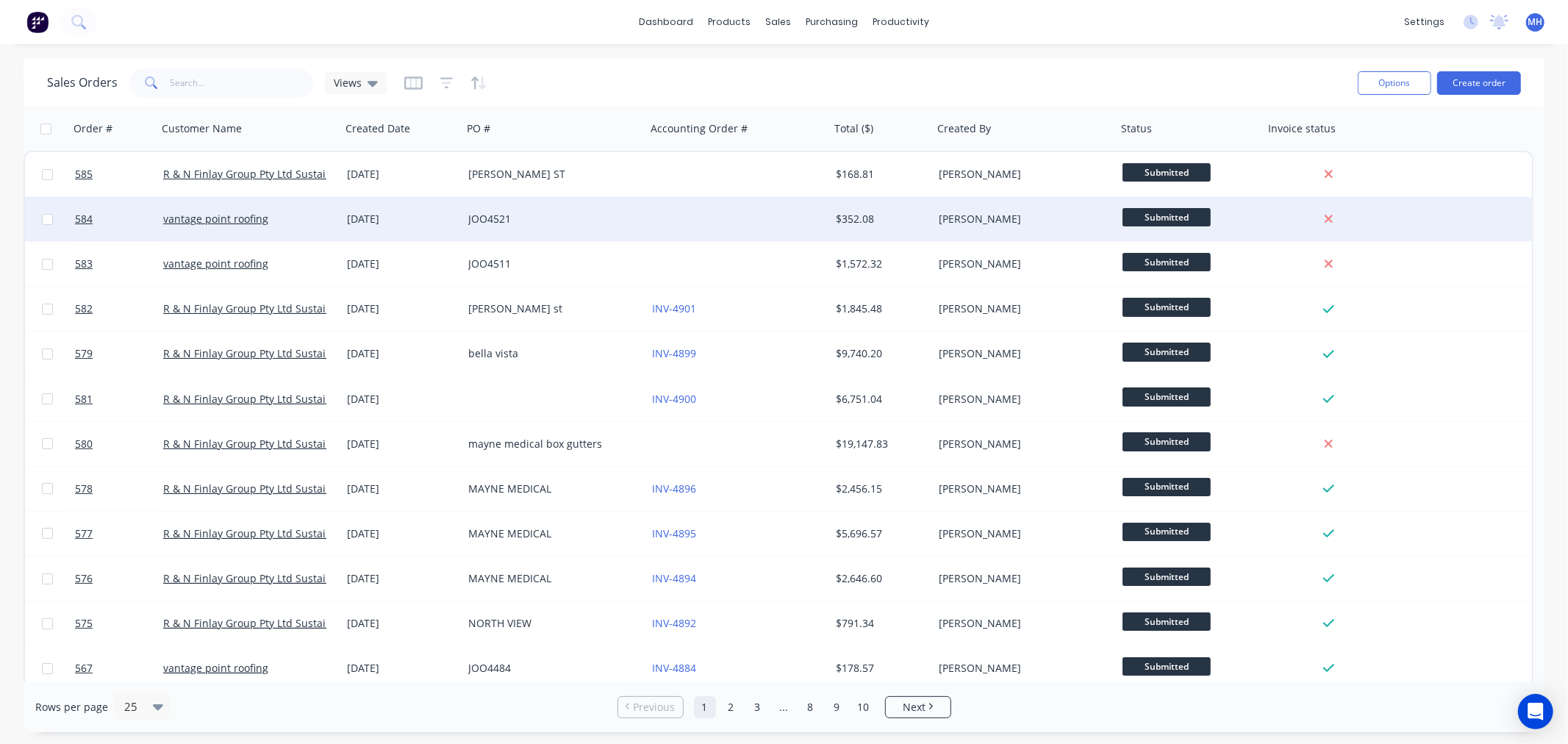
click at [582, 219] on div "JOO4521" at bounding box center [550, 219] width 163 height 15
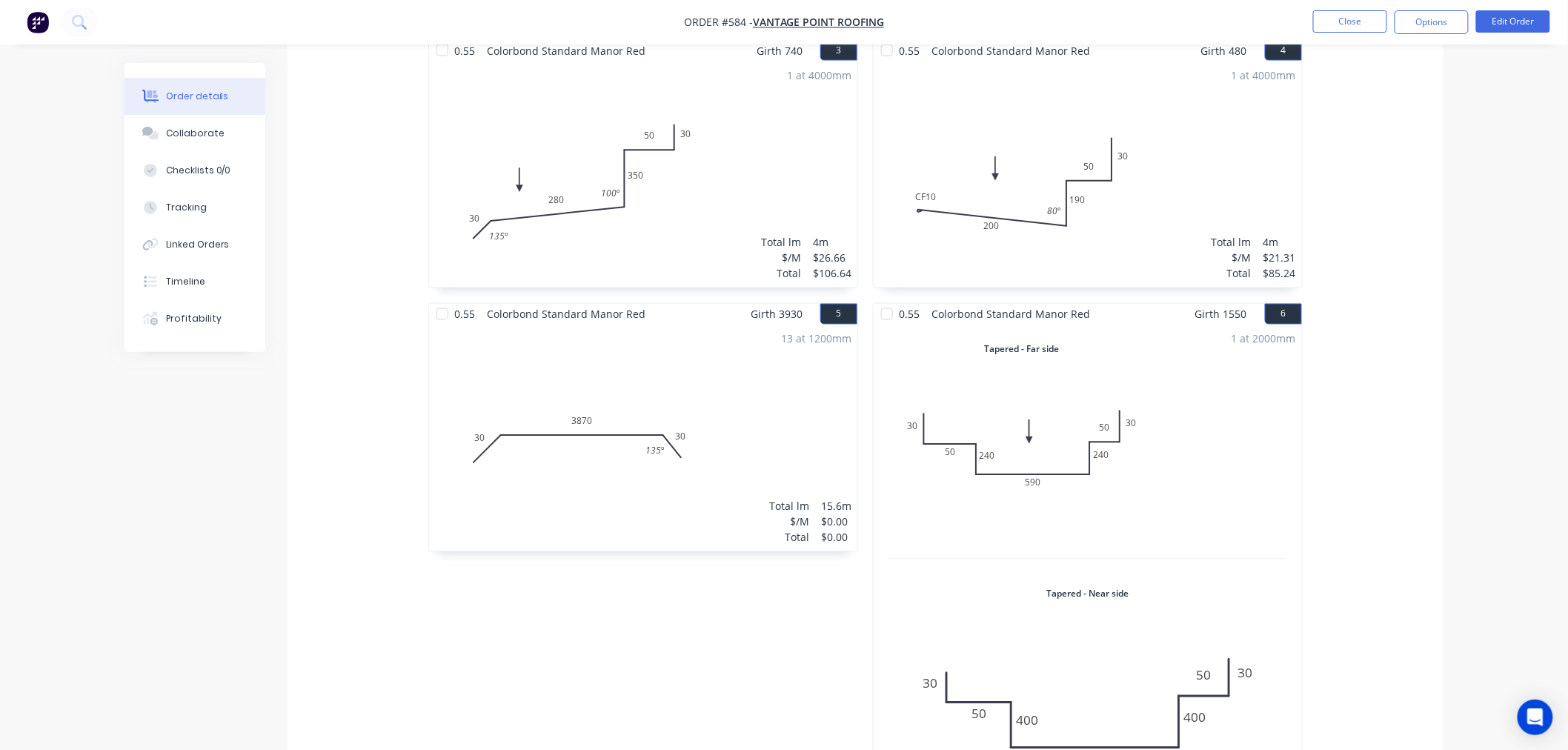
scroll to position [1029, 0]
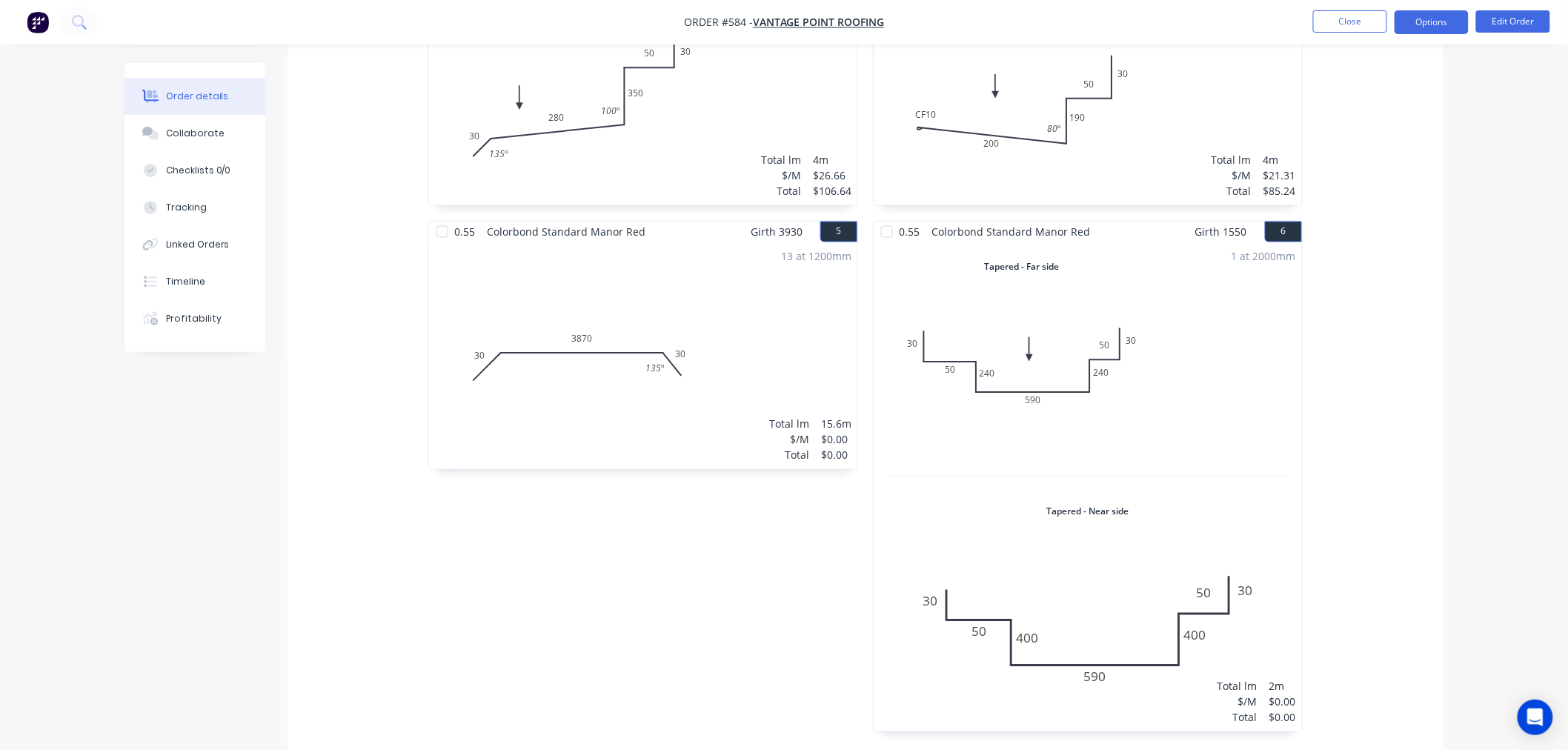
click at [1462, 22] on button "Options" at bounding box center [1431, 22] width 74 height 24
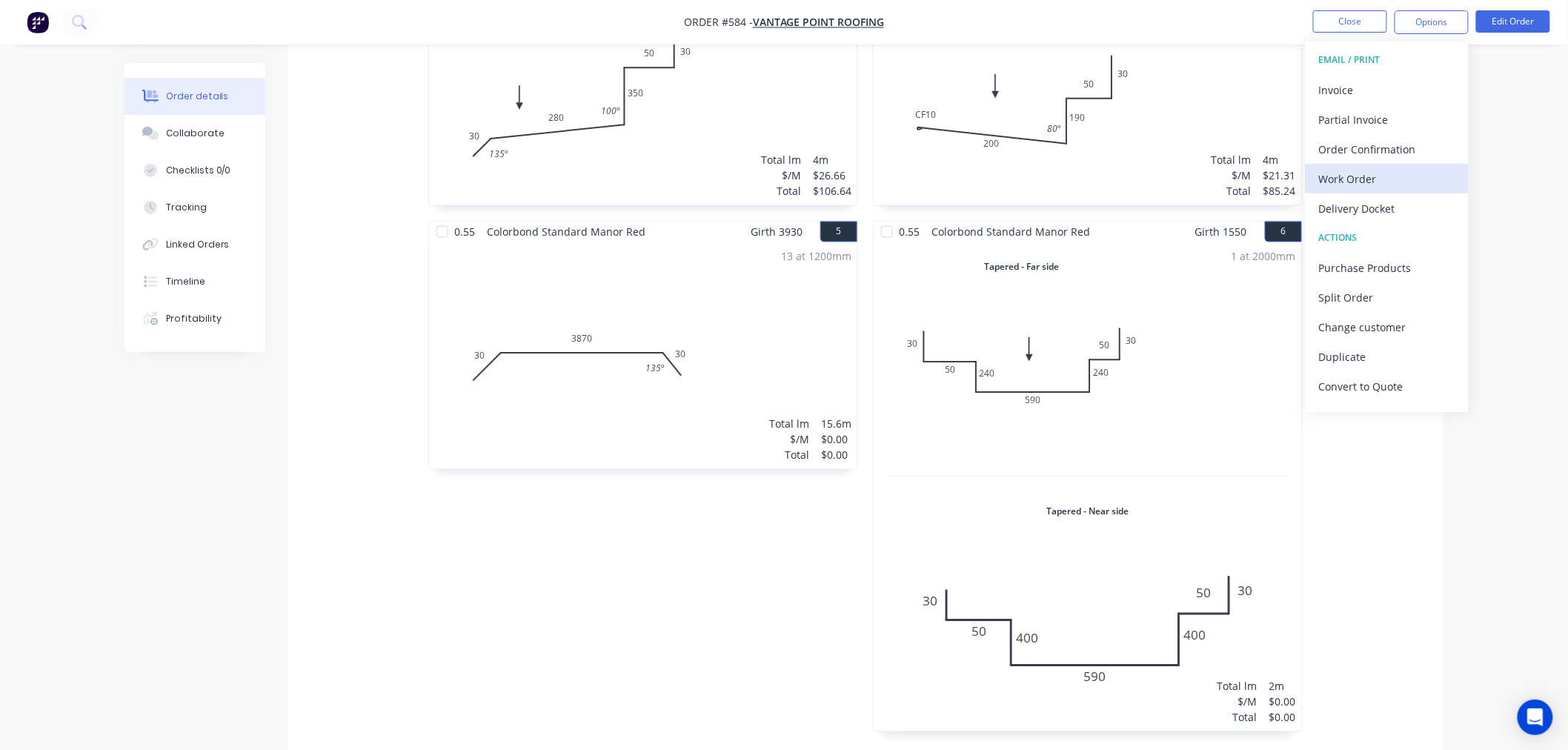
click at [1348, 165] on button "Work Order" at bounding box center [1387, 179] width 163 height 30
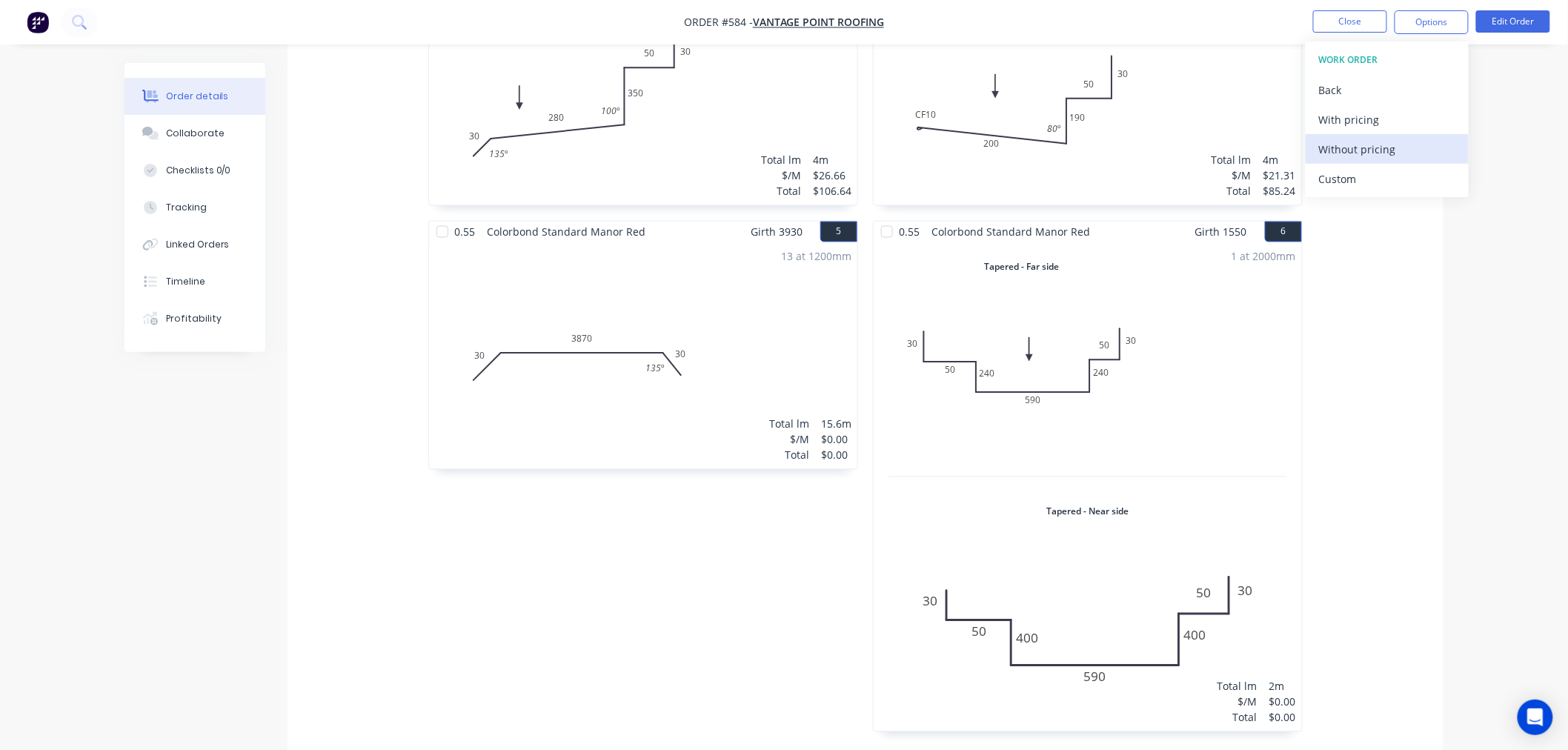
click at [1352, 139] on div "Without pricing" at bounding box center [1387, 149] width 136 height 21
